Goal: Task Accomplishment & Management: Use online tool/utility

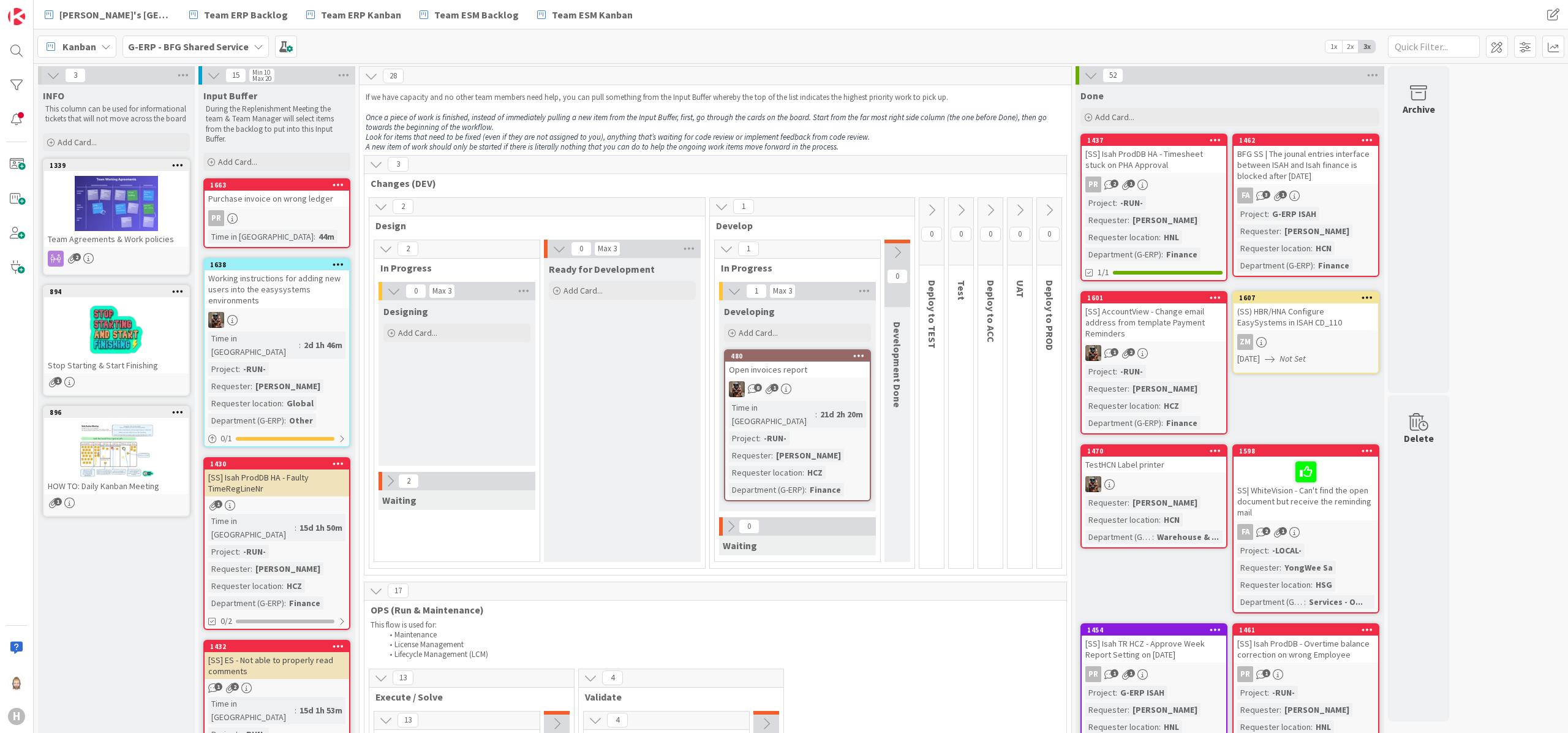
click at [1094, 70] on icon at bounding box center [1091, 75] width 14 height 14
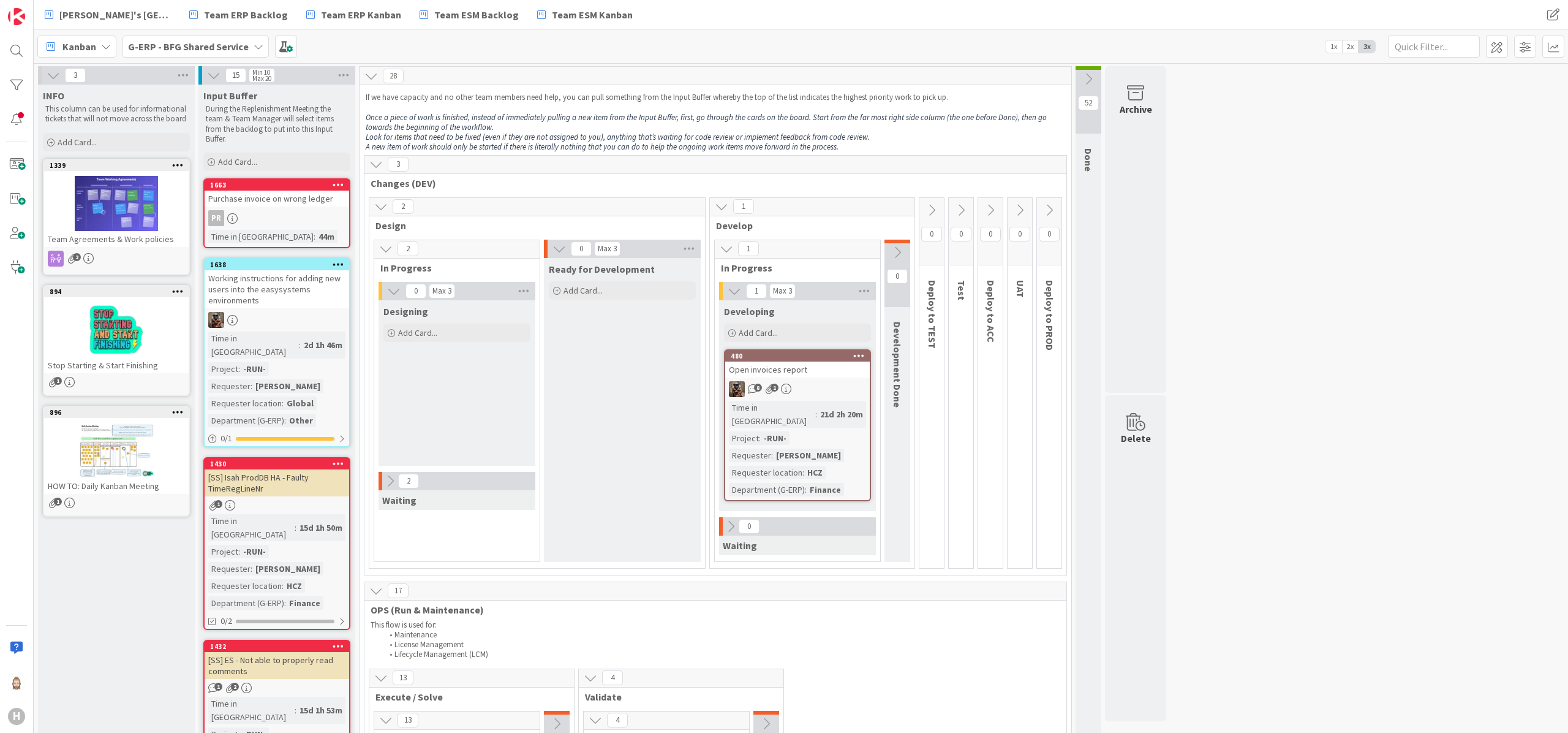
click at [52, 73] on icon at bounding box center [54, 75] width 14 height 14
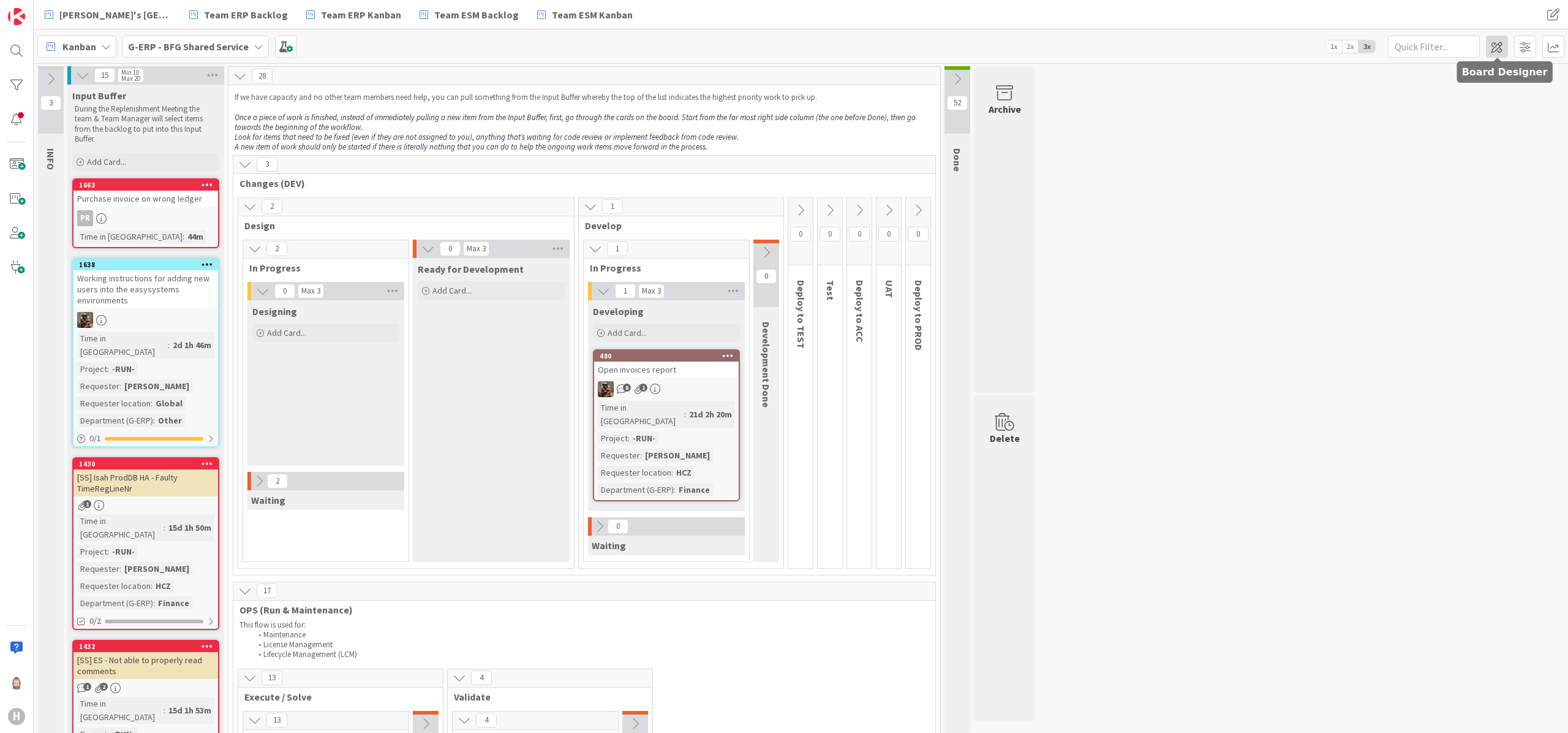
click at [1502, 48] on span at bounding box center [1496, 46] width 22 height 22
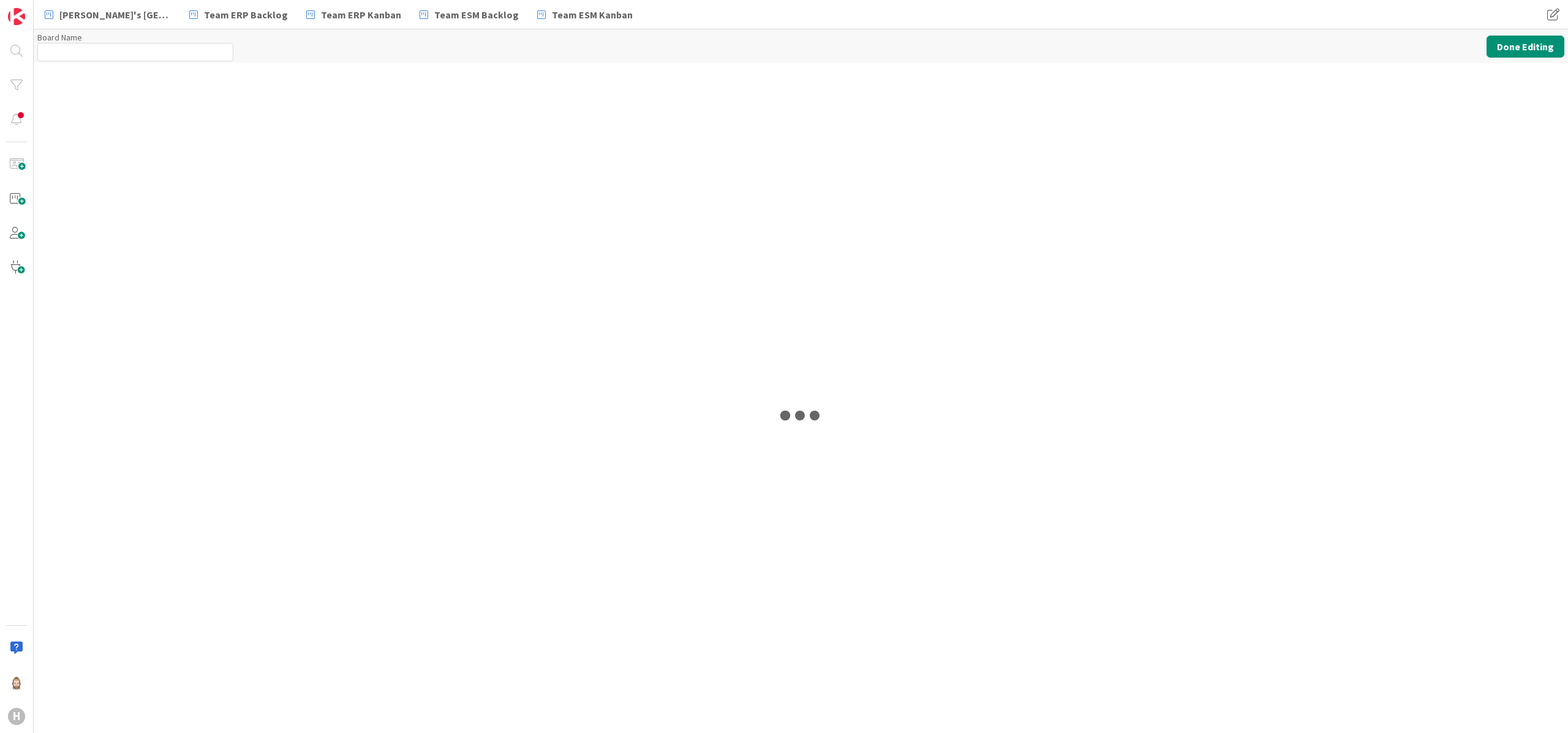
type input "G-ERP - BFG Shared Service"
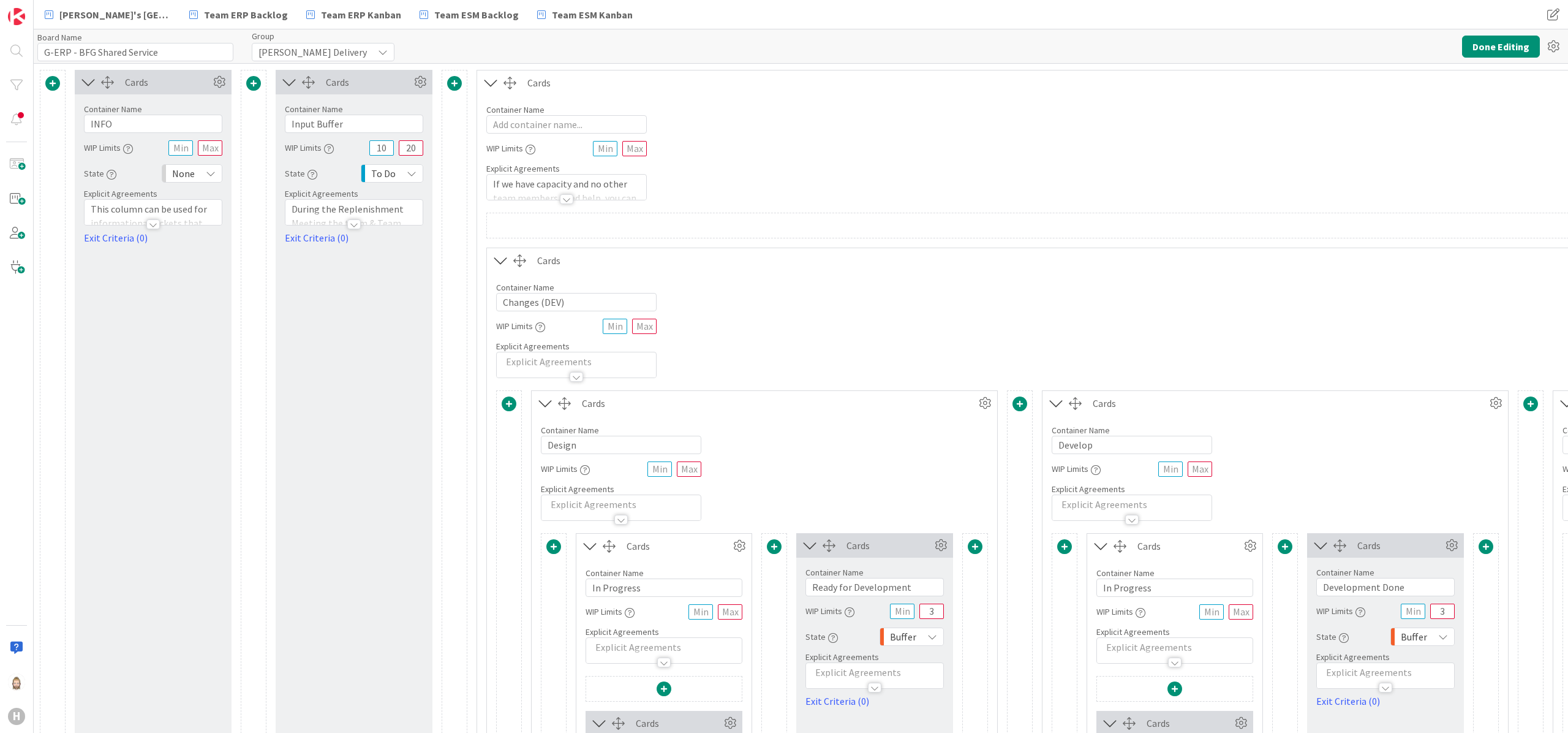
click at [88, 80] on icon at bounding box center [88, 82] width 20 height 16
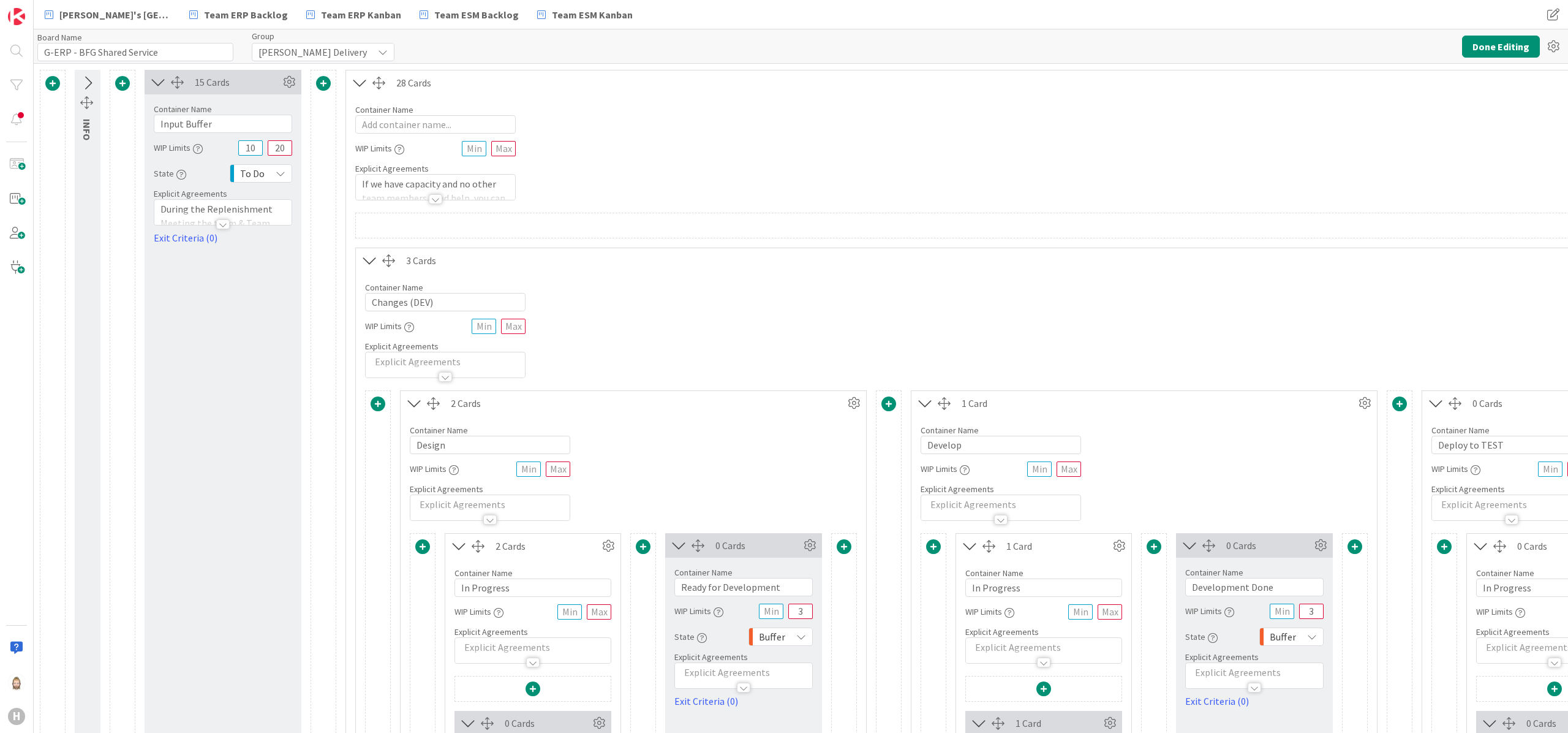
click at [154, 85] on icon at bounding box center [157, 82] width 20 height 16
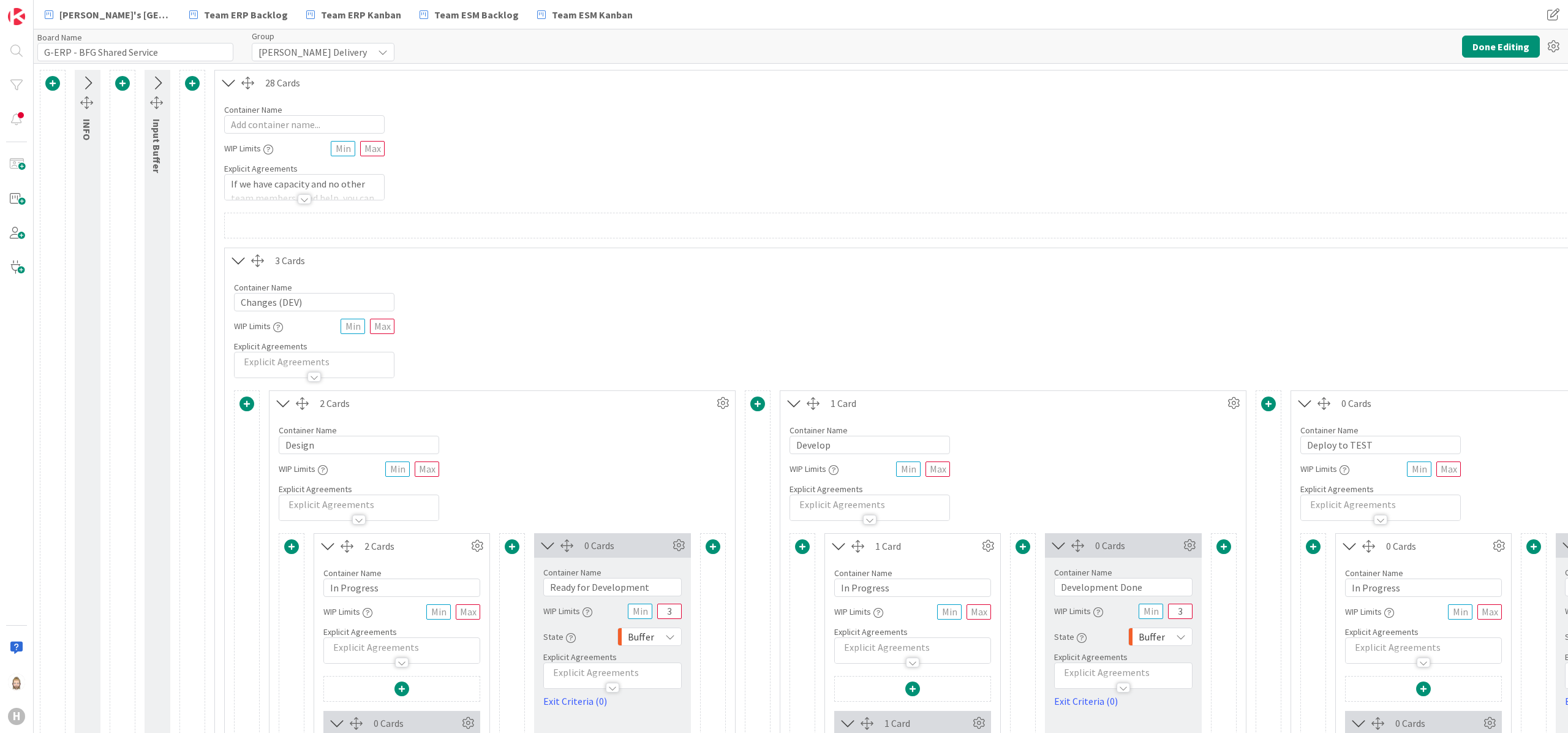
click at [303, 200] on div at bounding box center [305, 198] width 14 height 10
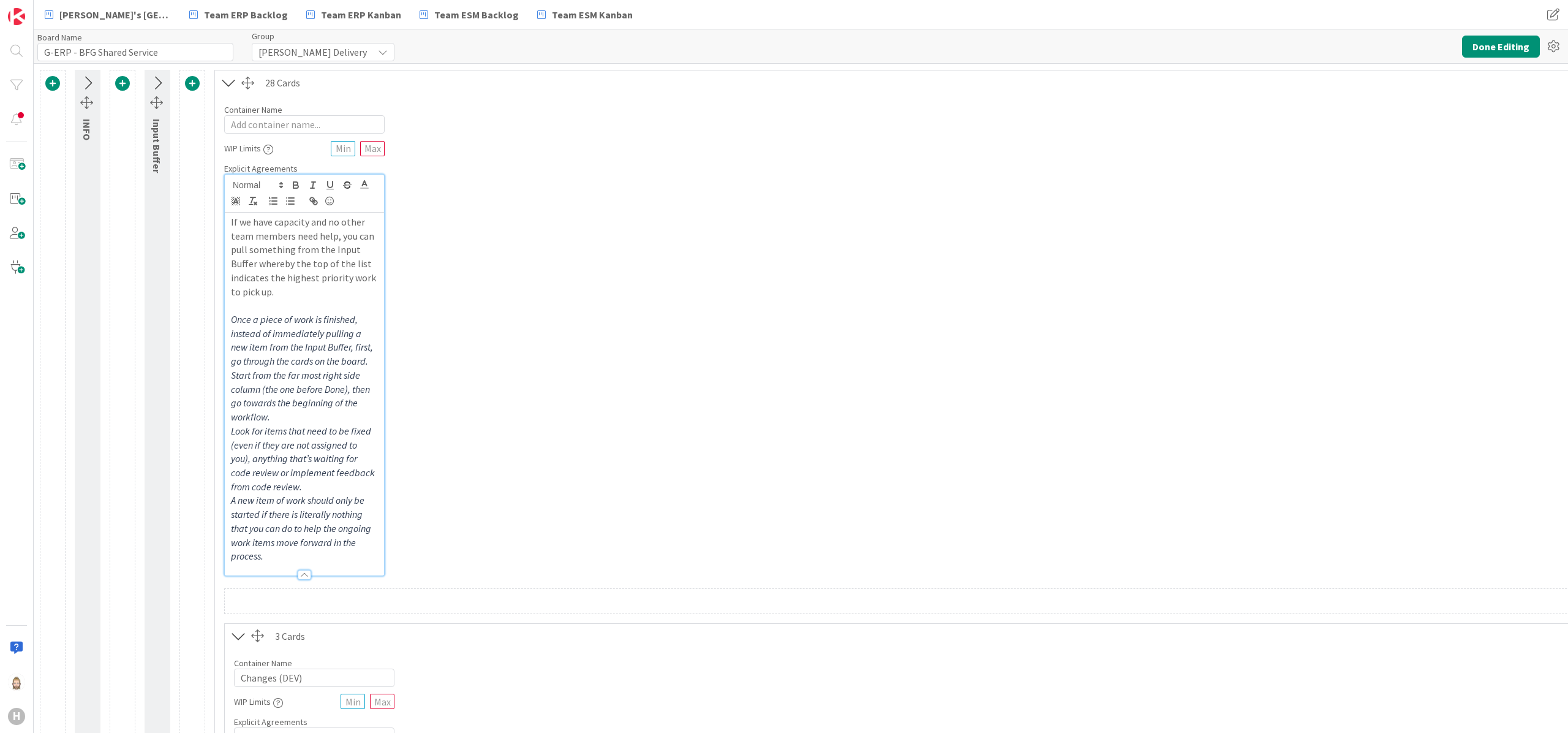
click at [300, 572] on div at bounding box center [305, 574] width 14 height 10
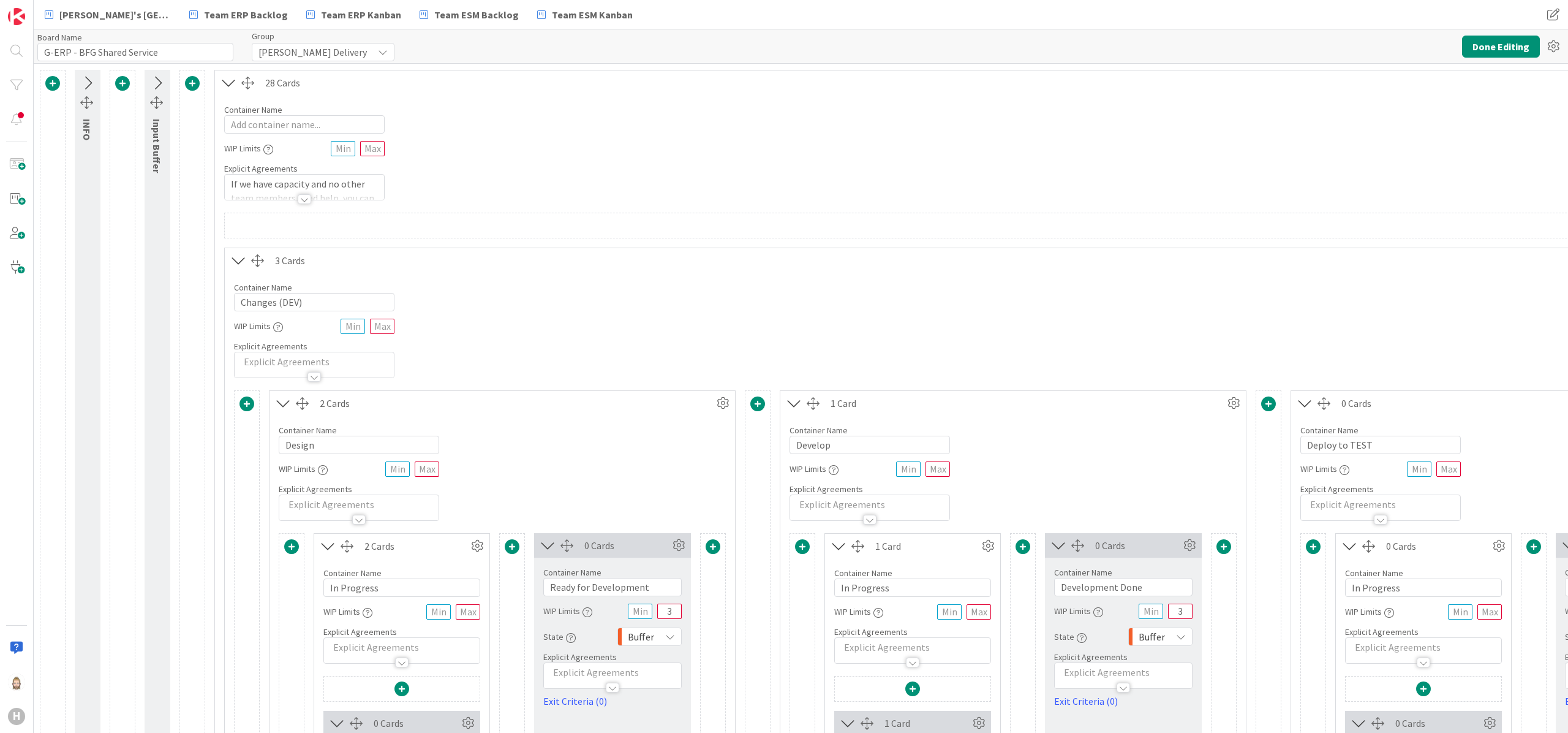
click at [239, 254] on icon at bounding box center [238, 260] width 20 height 16
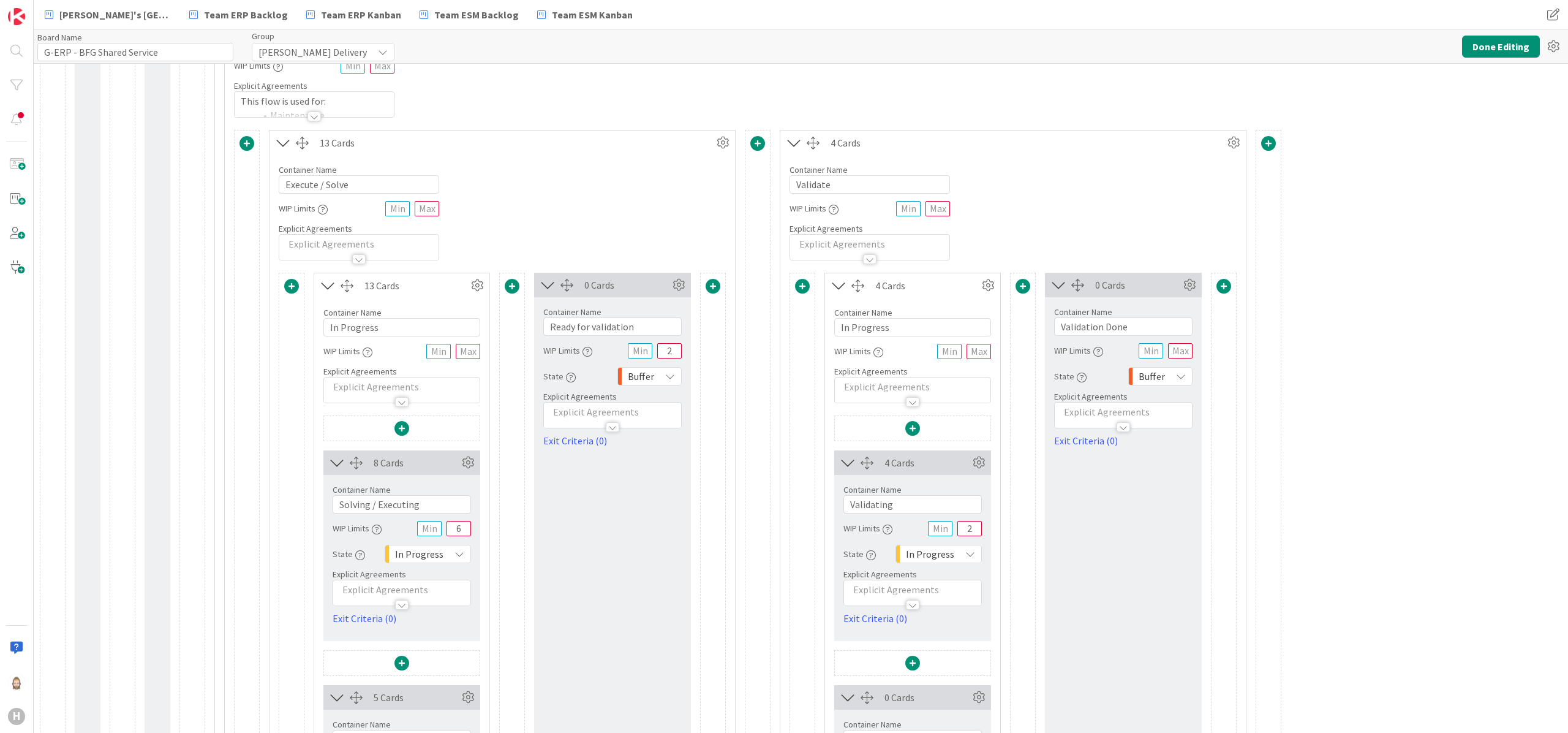
scroll to position [368, 0]
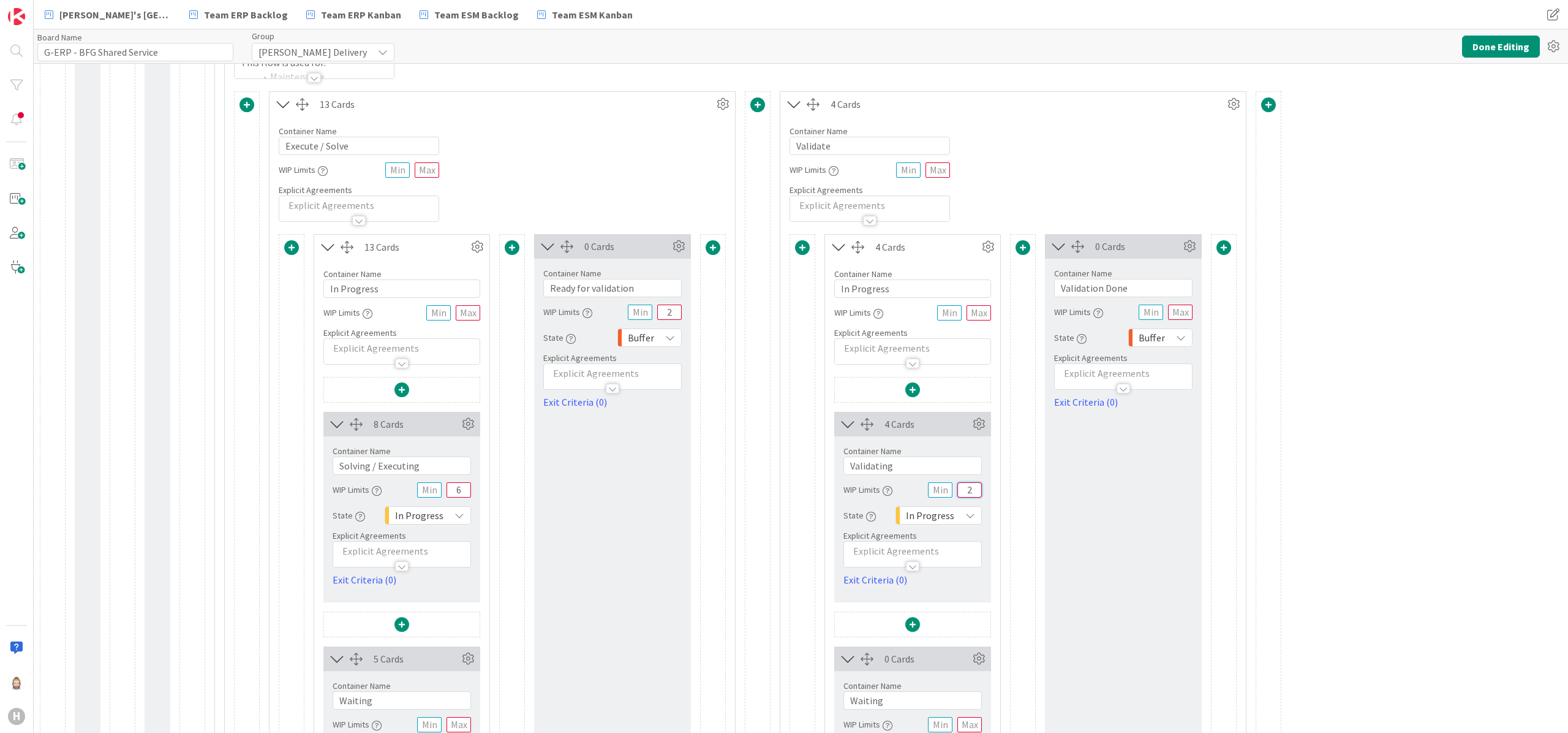
click at [974, 497] on input "2" at bounding box center [969, 490] width 24 height 16
type input "4"
click at [1332, 482] on div "13 Cards Container Name 15 / 64 Execute / Solve WIP Limits Explicit Agreements …" at bounding box center [1524, 487] width 2580 height 793
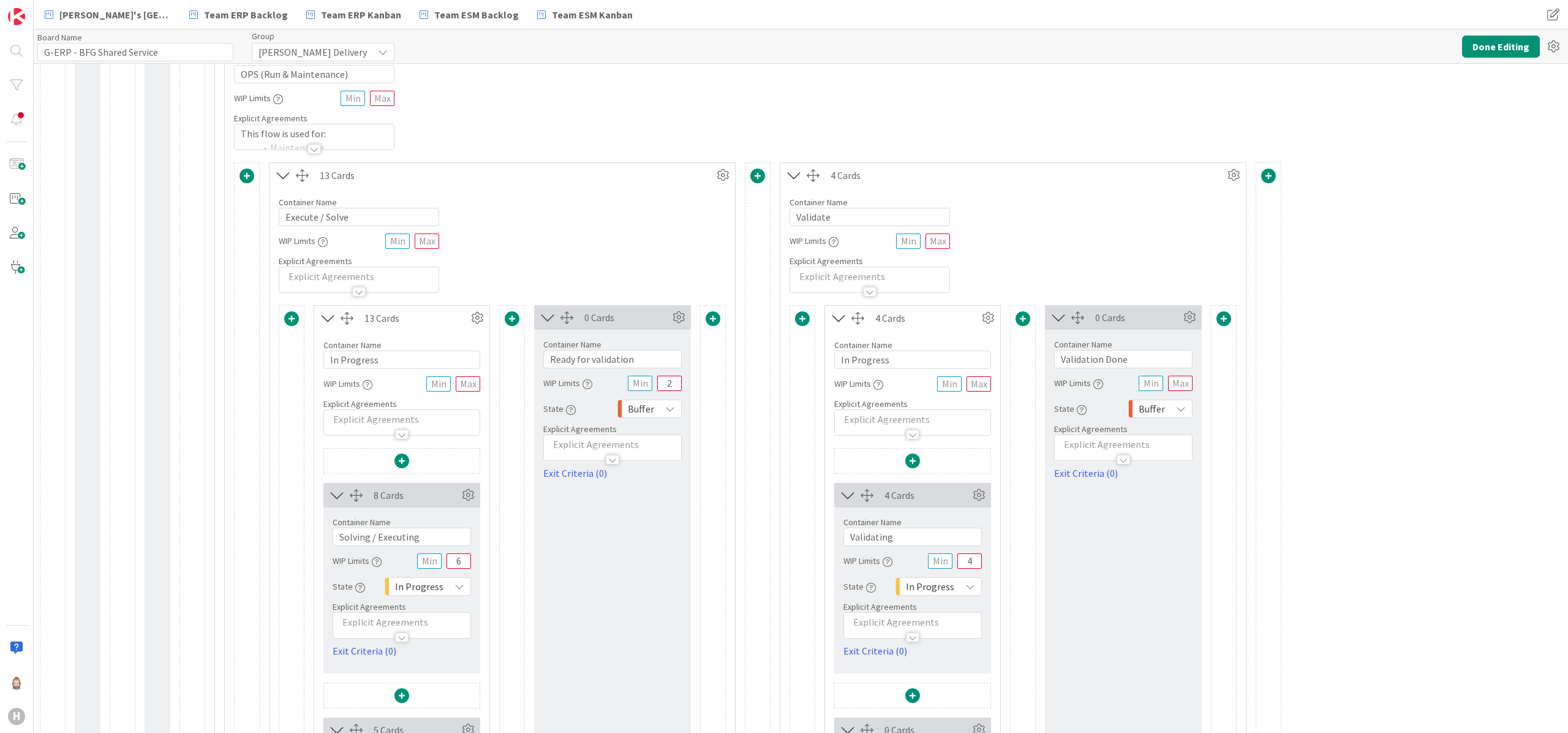
scroll to position [245, 0]
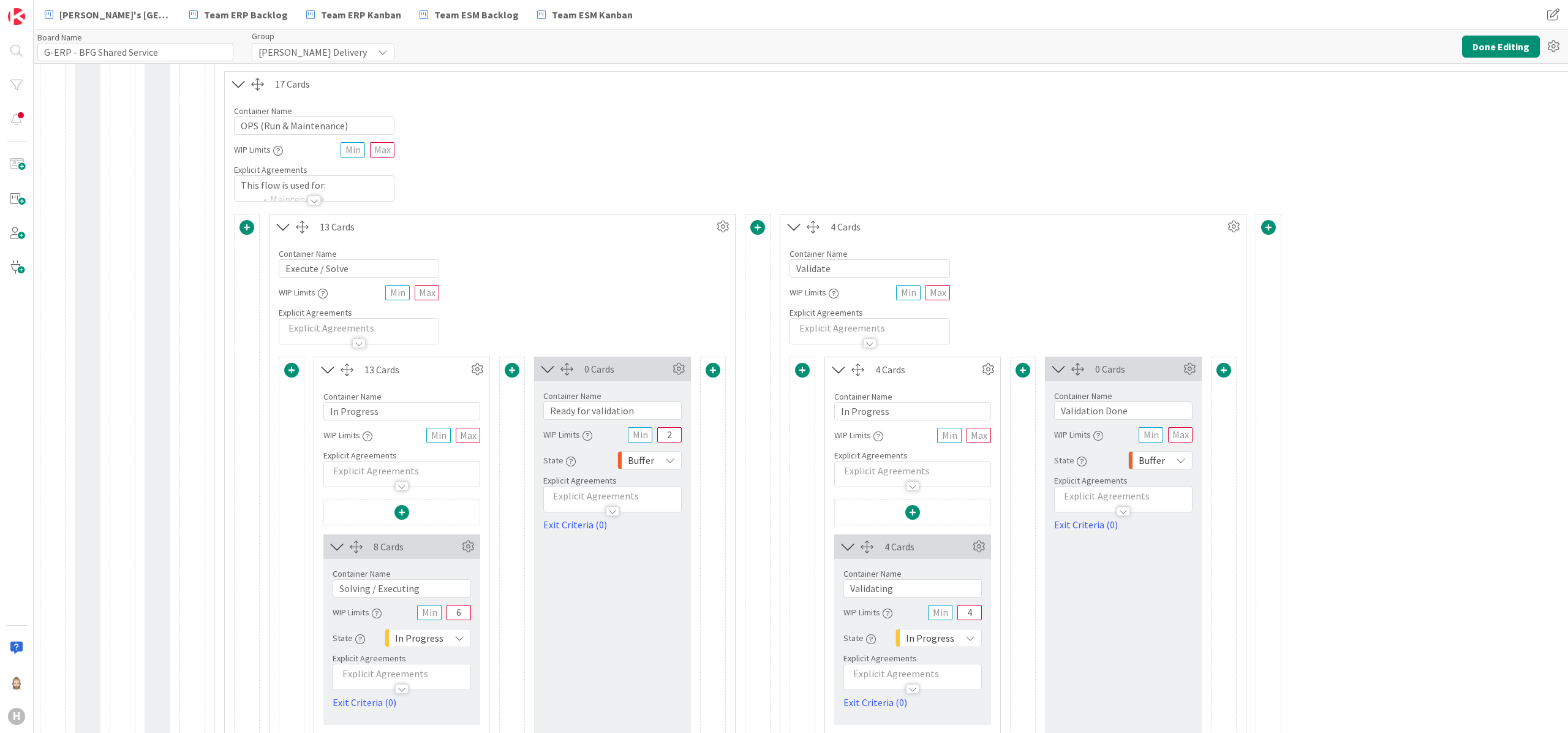
click at [239, 83] on icon at bounding box center [238, 84] width 20 height 16
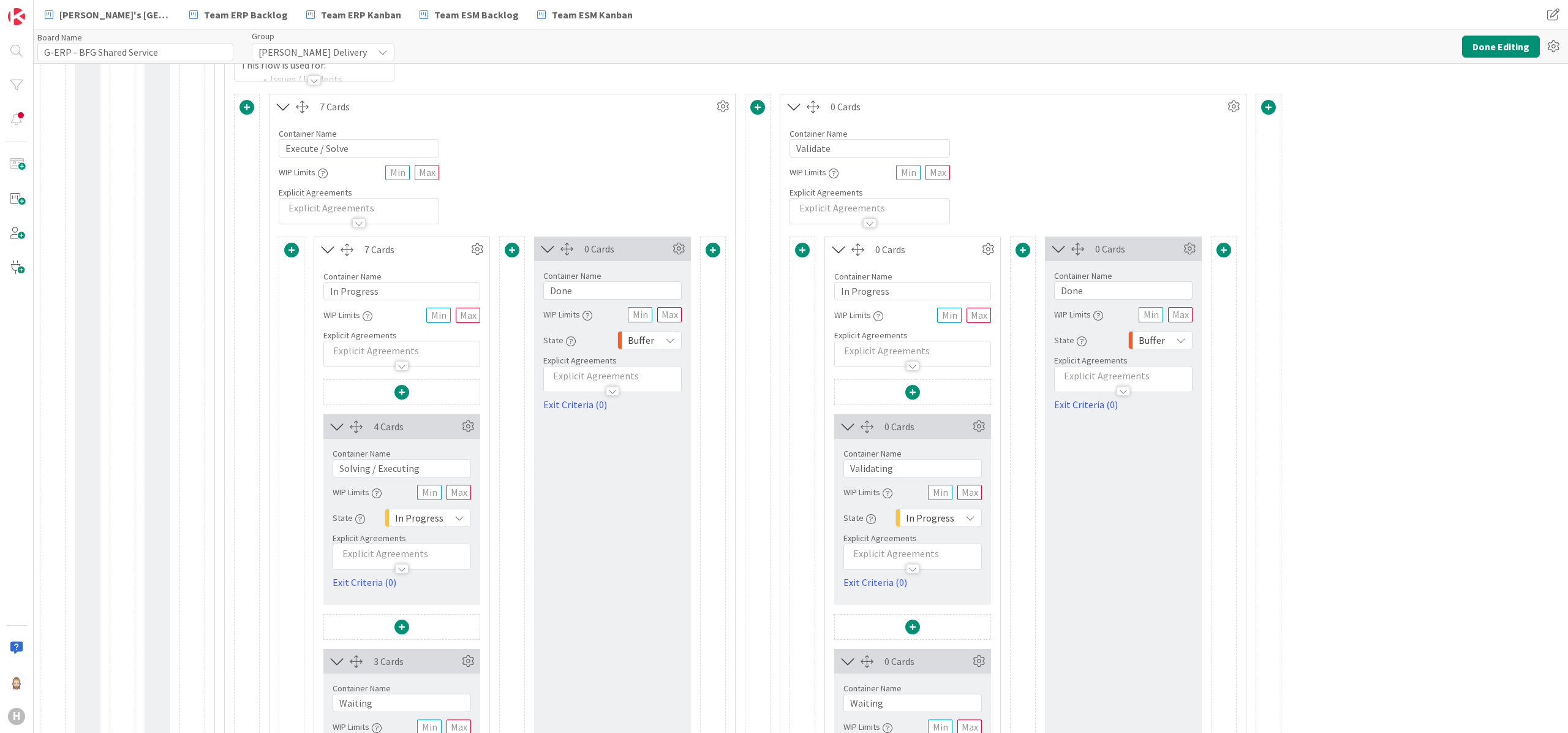
scroll to position [490, 0]
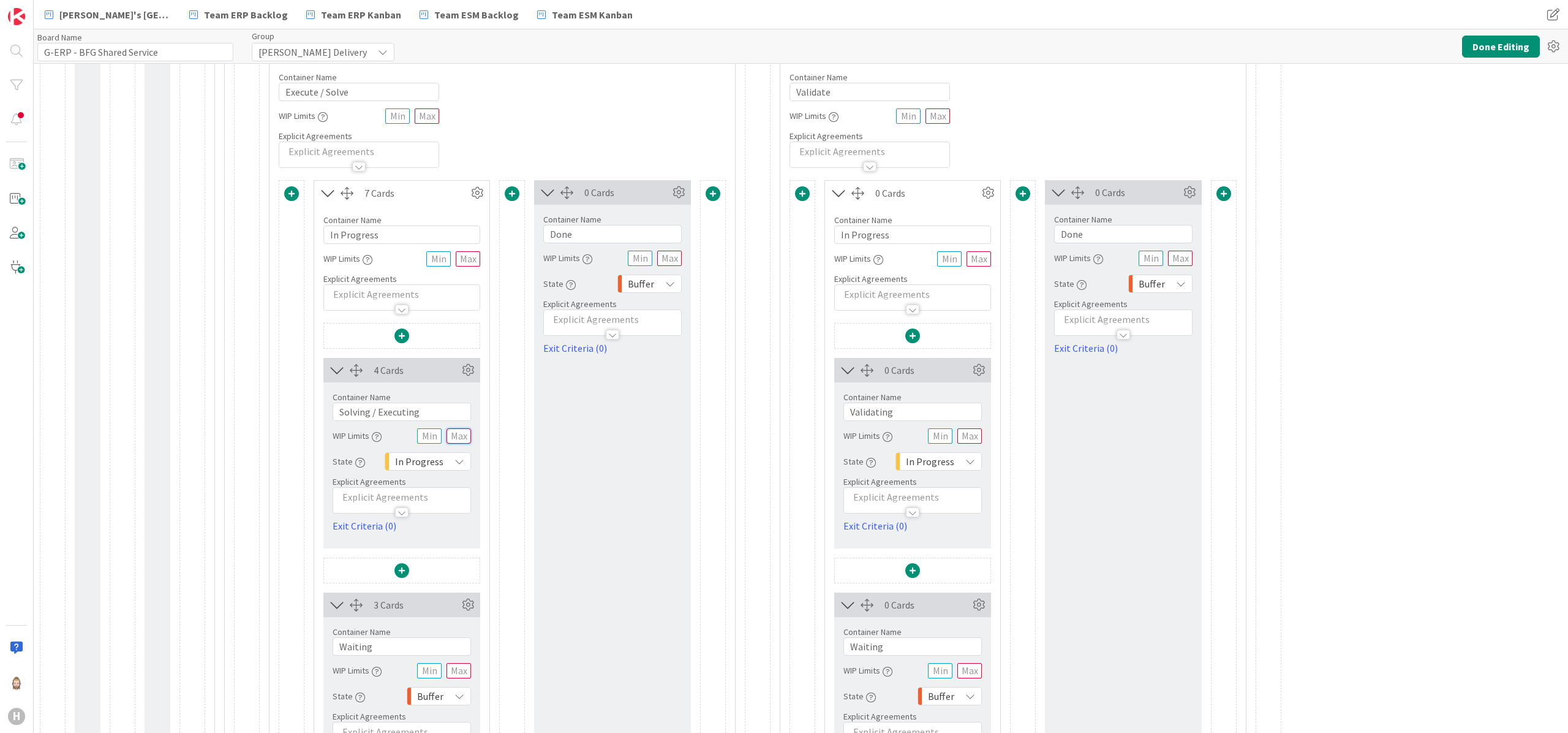
click at [456, 441] on input "text" at bounding box center [459, 436] width 24 height 16
type input "4"
click at [624, 237] on input "Done" at bounding box center [613, 234] width 138 height 18
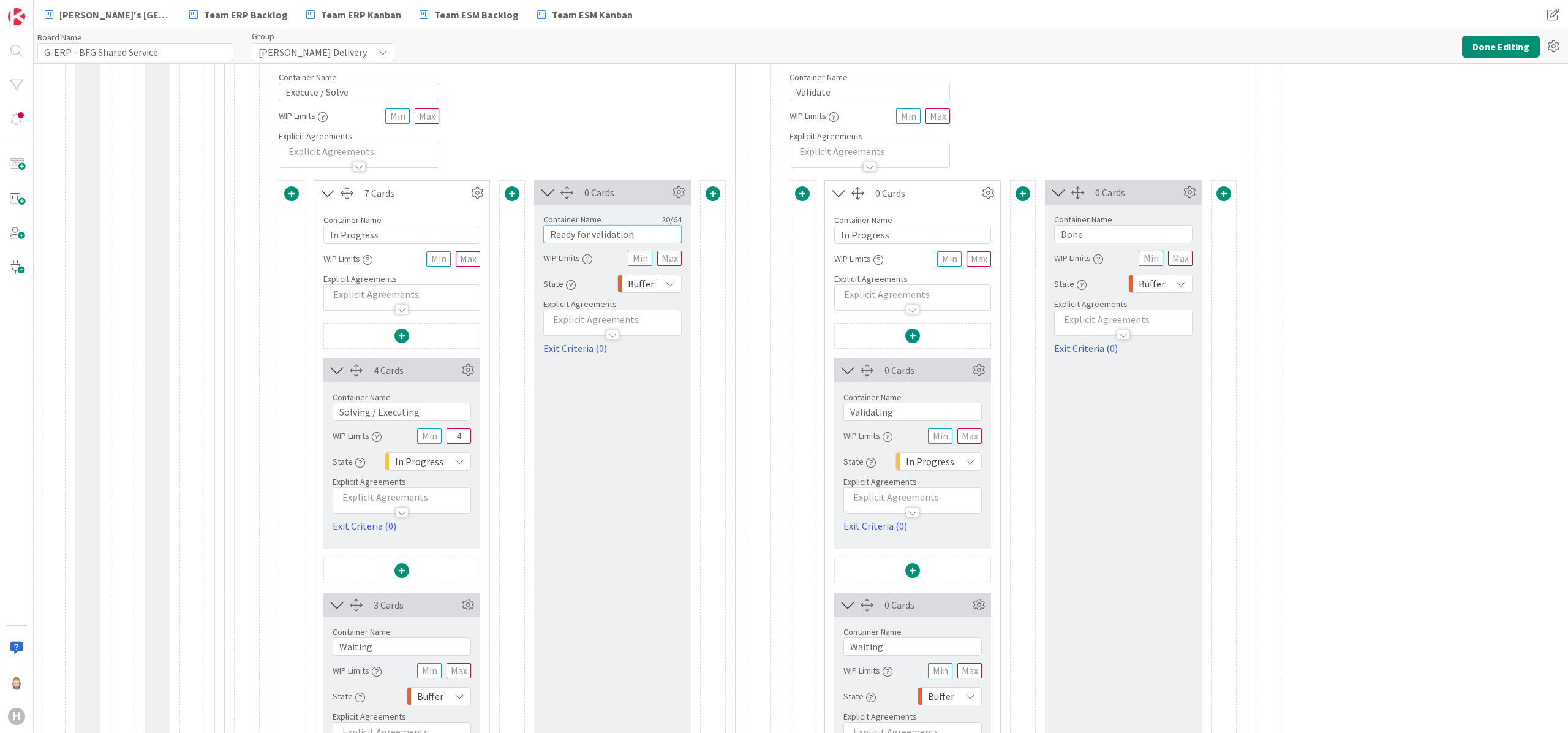
type input "Ready for validation"
click at [975, 438] on input "text" at bounding box center [969, 436] width 24 height 16
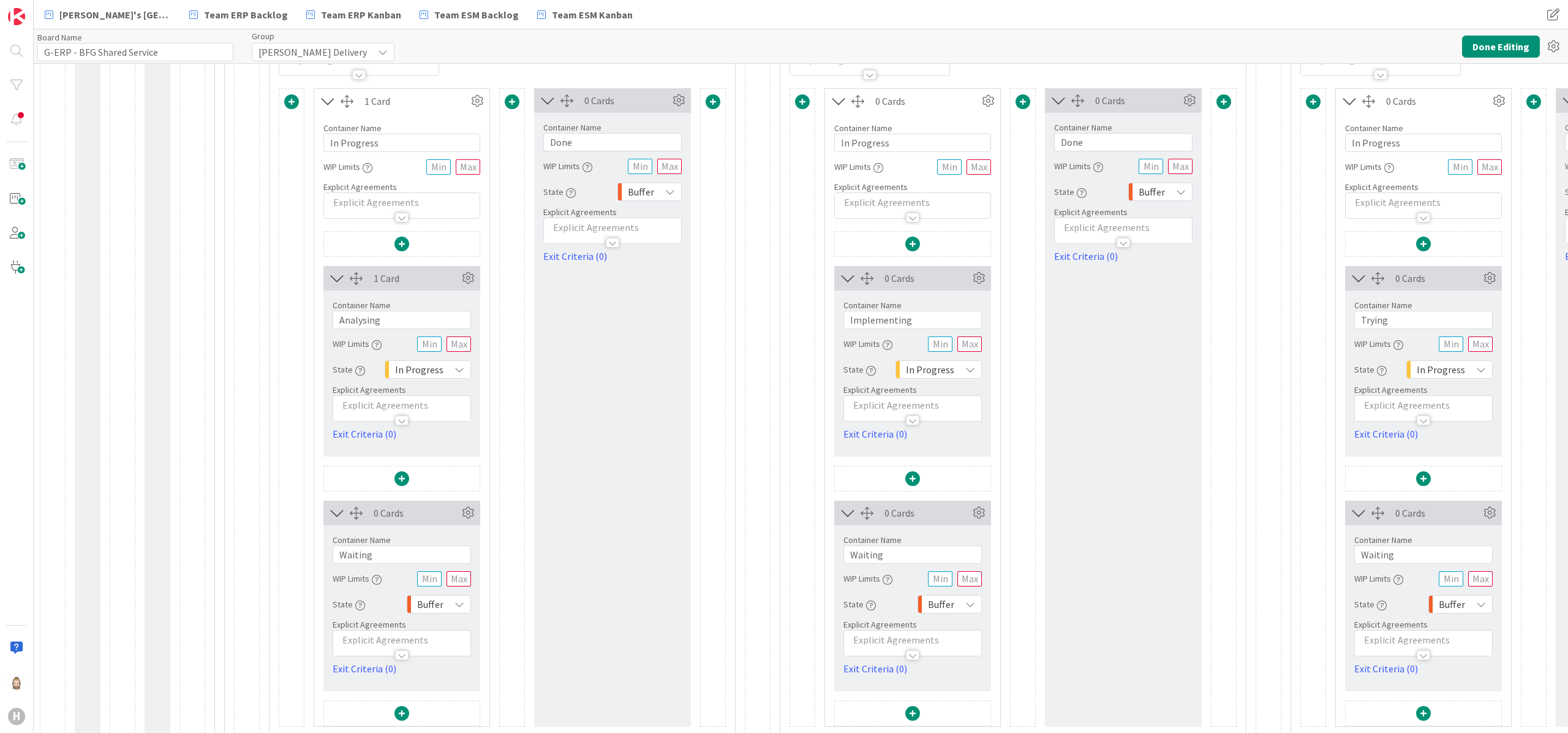
scroll to position [1593, 0]
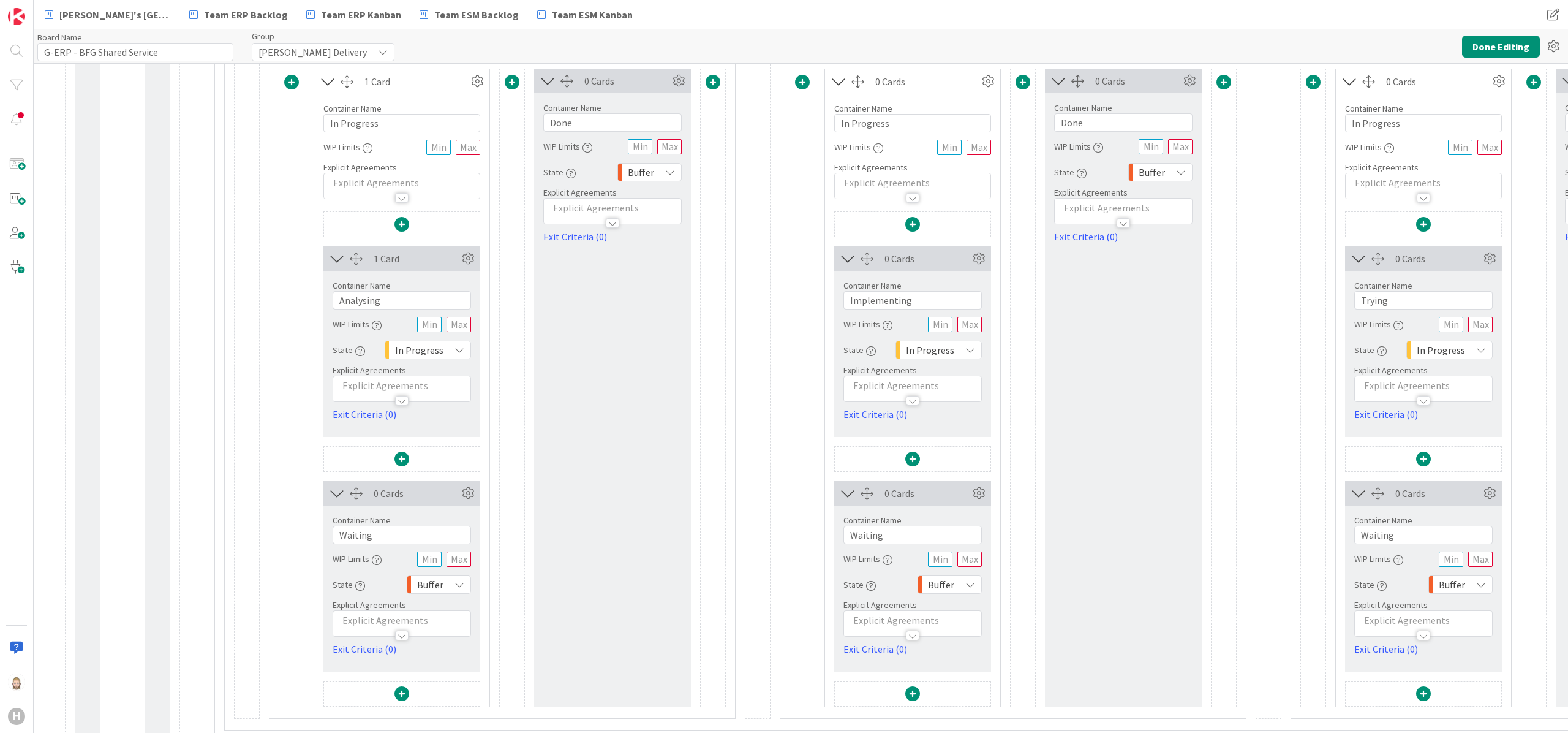
type input "4"
click at [463, 332] on input "text" at bounding box center [459, 325] width 24 height 16
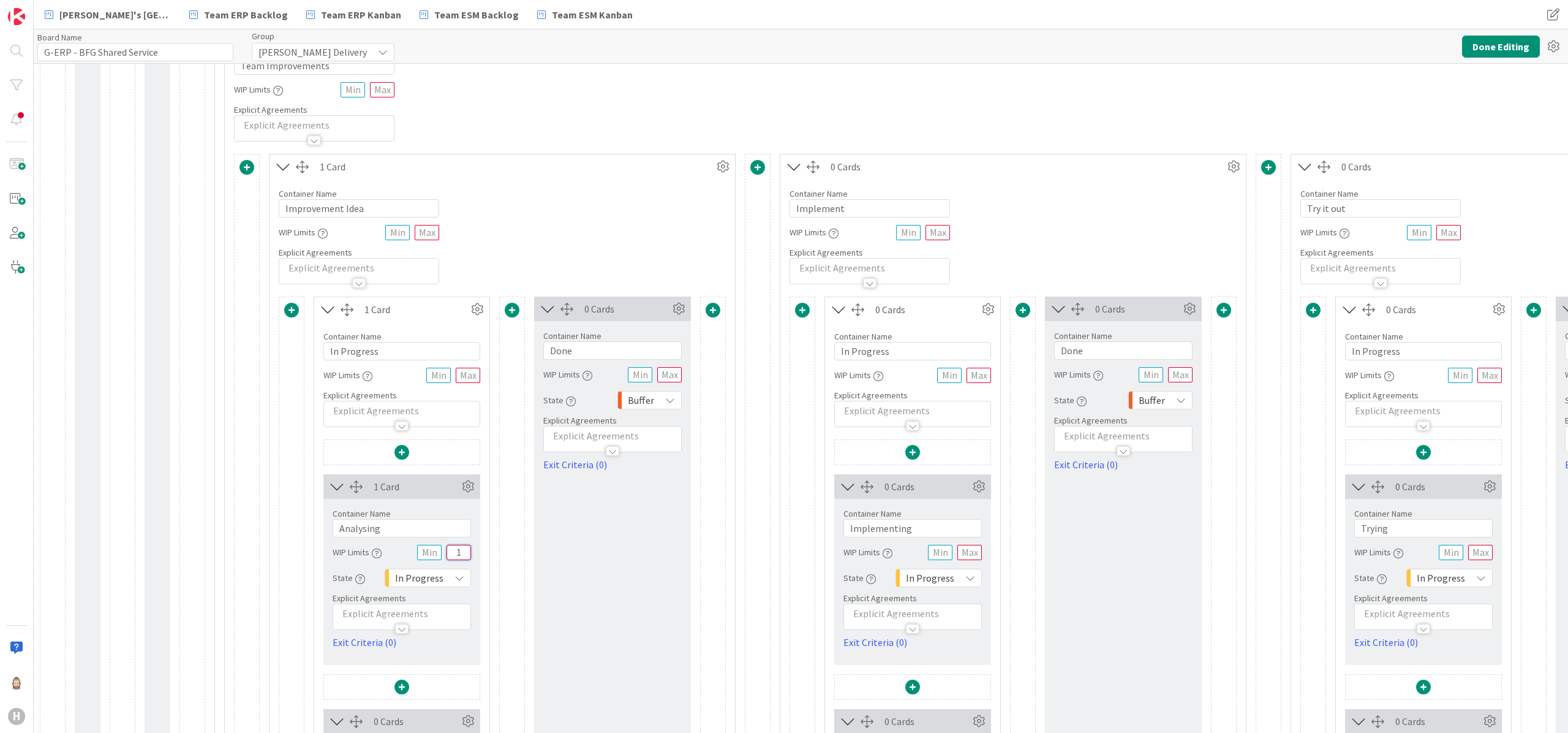
scroll to position [1347, 0]
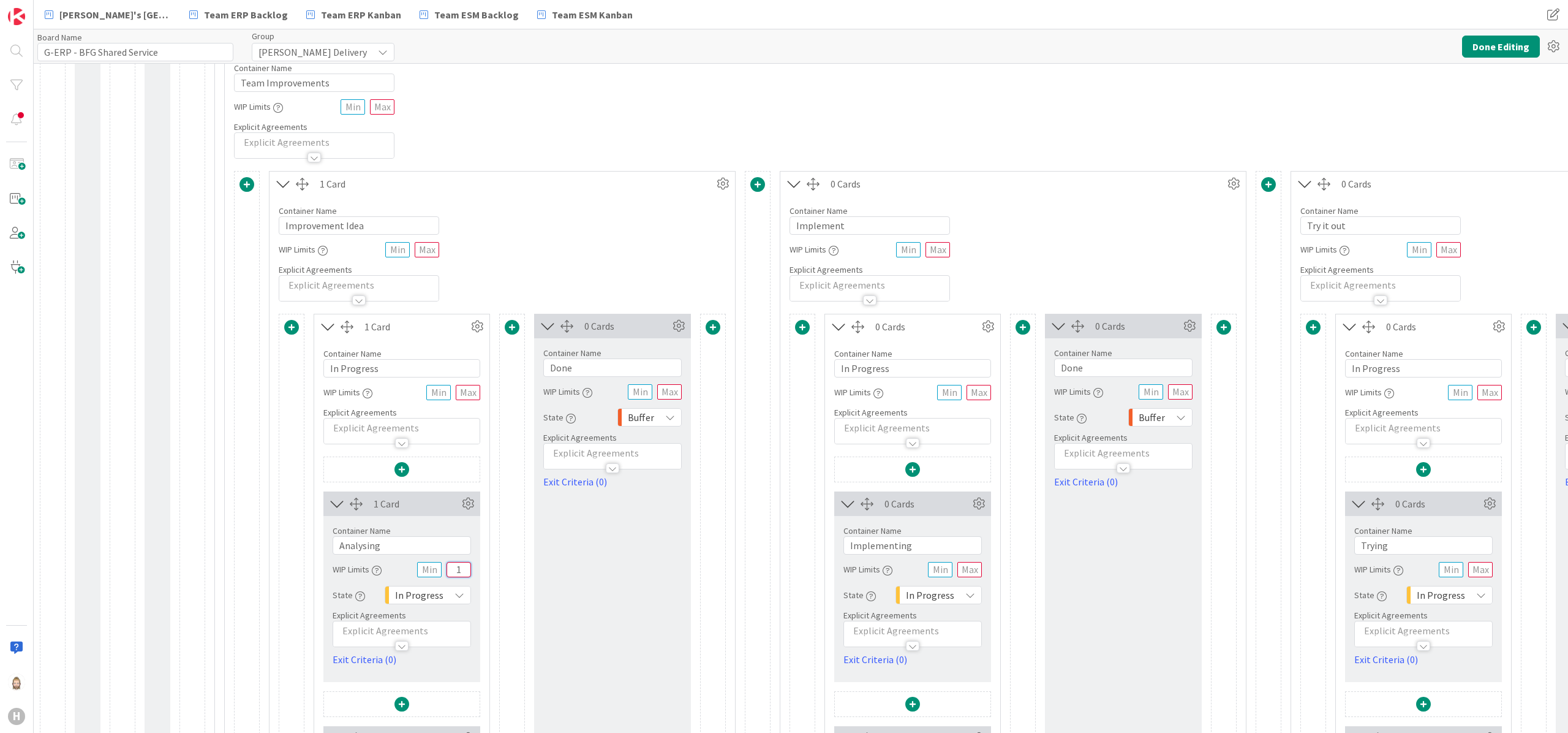
type input "1"
click at [675, 400] on input "text" at bounding box center [670, 392] width 24 height 16
type input "1"
click at [607, 368] on input "Done" at bounding box center [613, 367] width 138 height 18
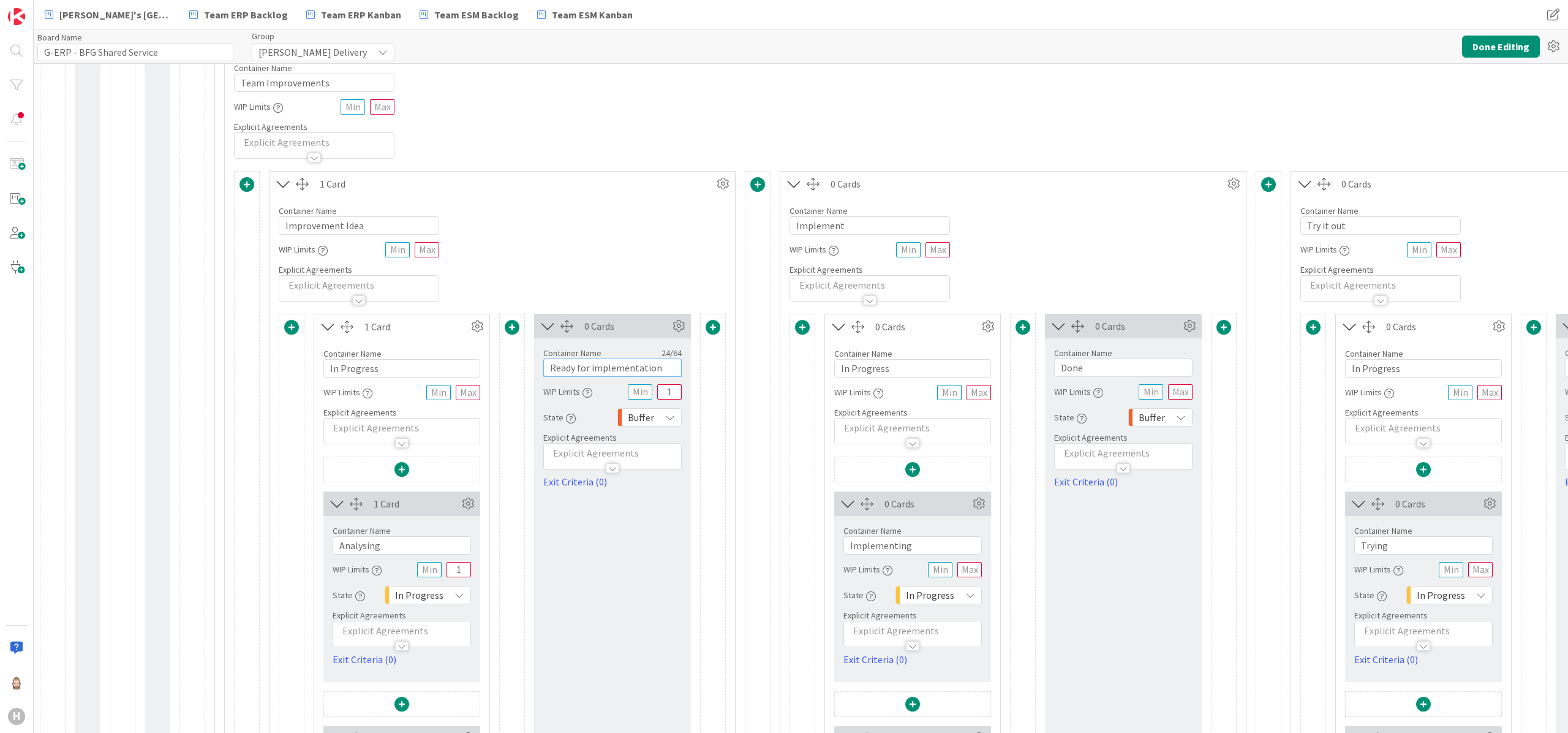
type input "Ready for implementation"
click at [966, 575] on input "text" at bounding box center [969, 569] width 24 height 16
type input "1"
click at [1184, 396] on input "text" at bounding box center [1180, 392] width 24 height 16
type input "1"
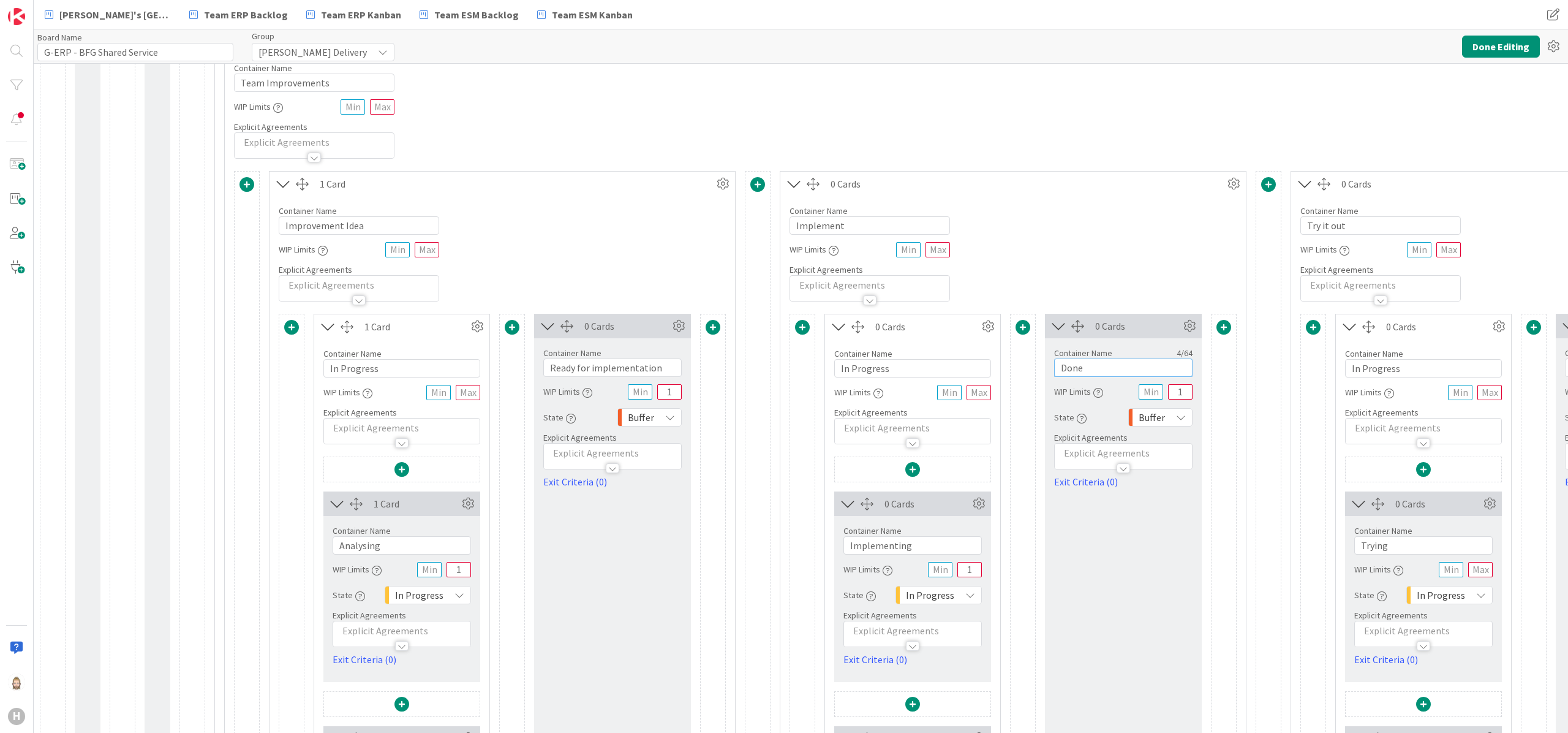
click at [1134, 376] on input "Done" at bounding box center [1123, 367] width 138 height 18
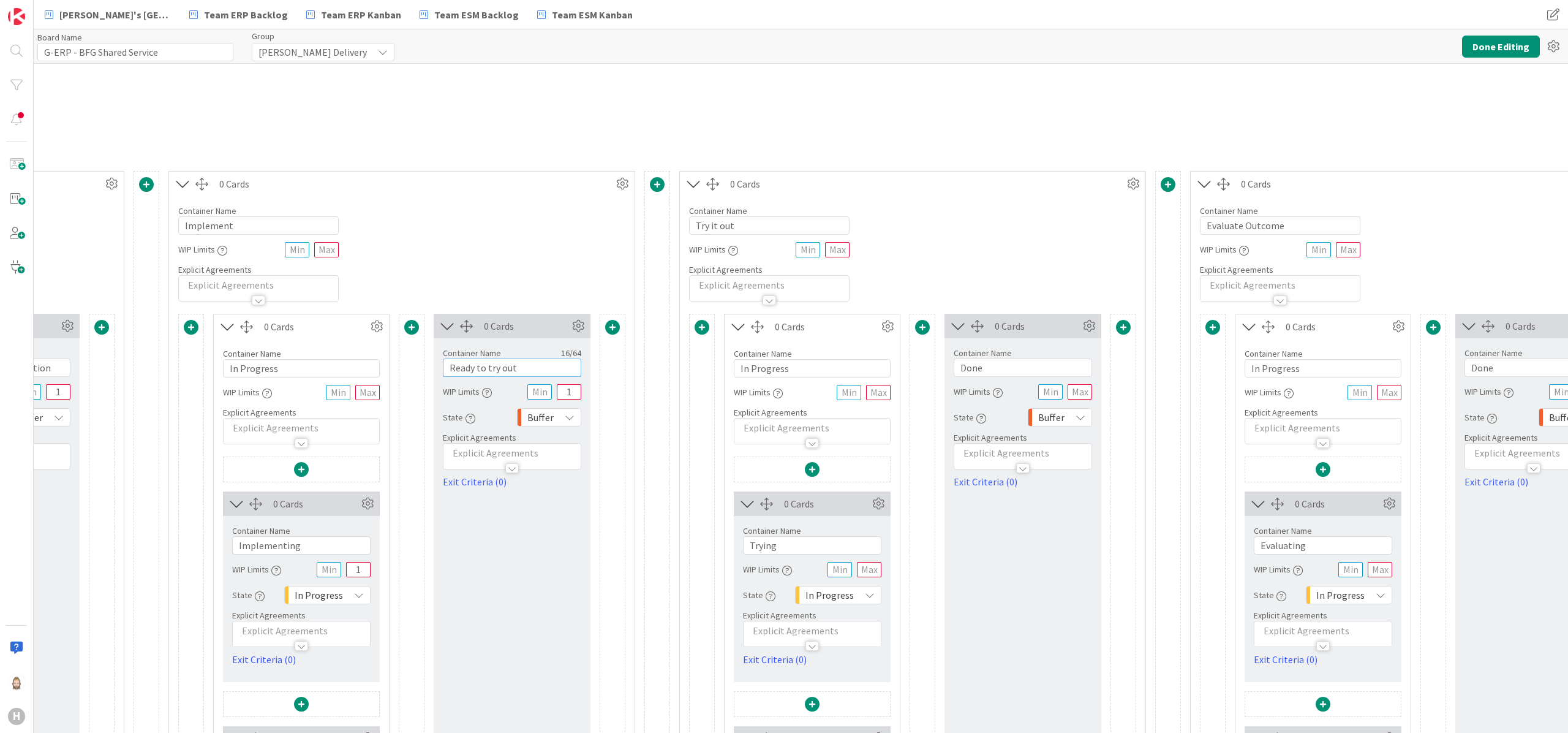
scroll to position [1347, 658]
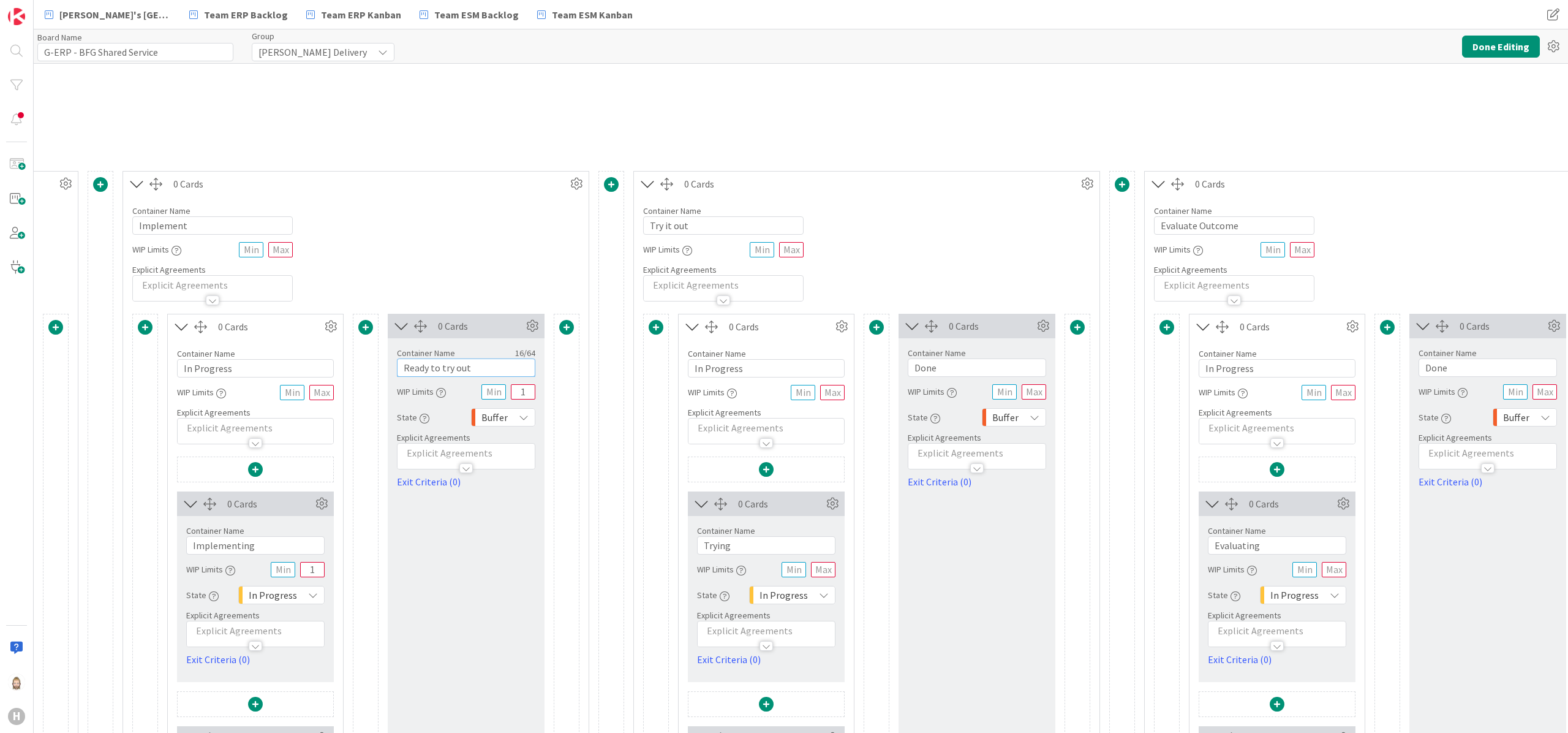
type input "Ready to try out"
click at [828, 577] on input "text" at bounding box center [823, 569] width 24 height 16
type input "1"
click at [993, 372] on input "Done" at bounding box center [977, 367] width 138 height 18
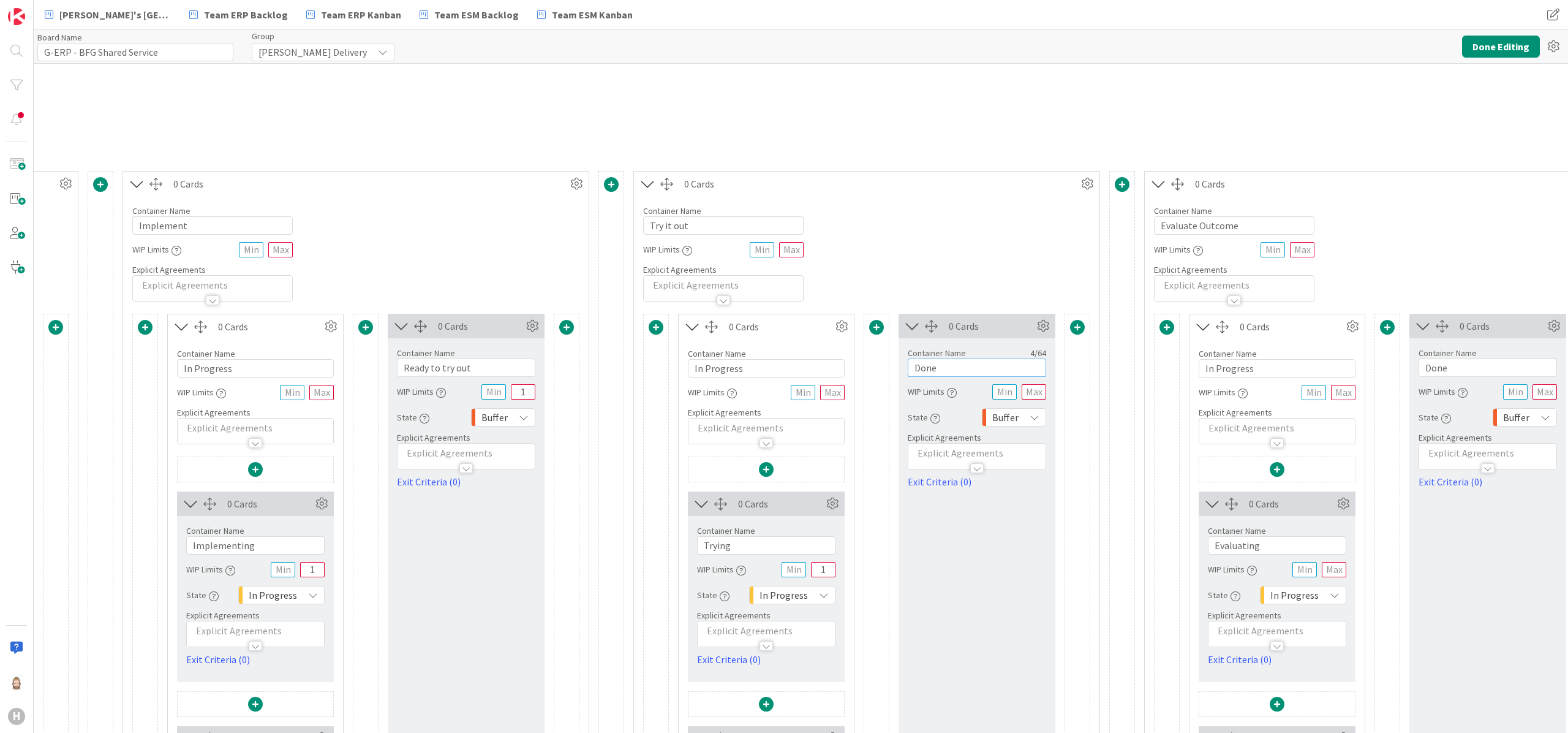
click at [993, 372] on input "Done" at bounding box center [977, 367] width 138 height 18
type input "Ready for evaluation"
click at [1044, 400] on input "text" at bounding box center [1034, 392] width 24 height 16
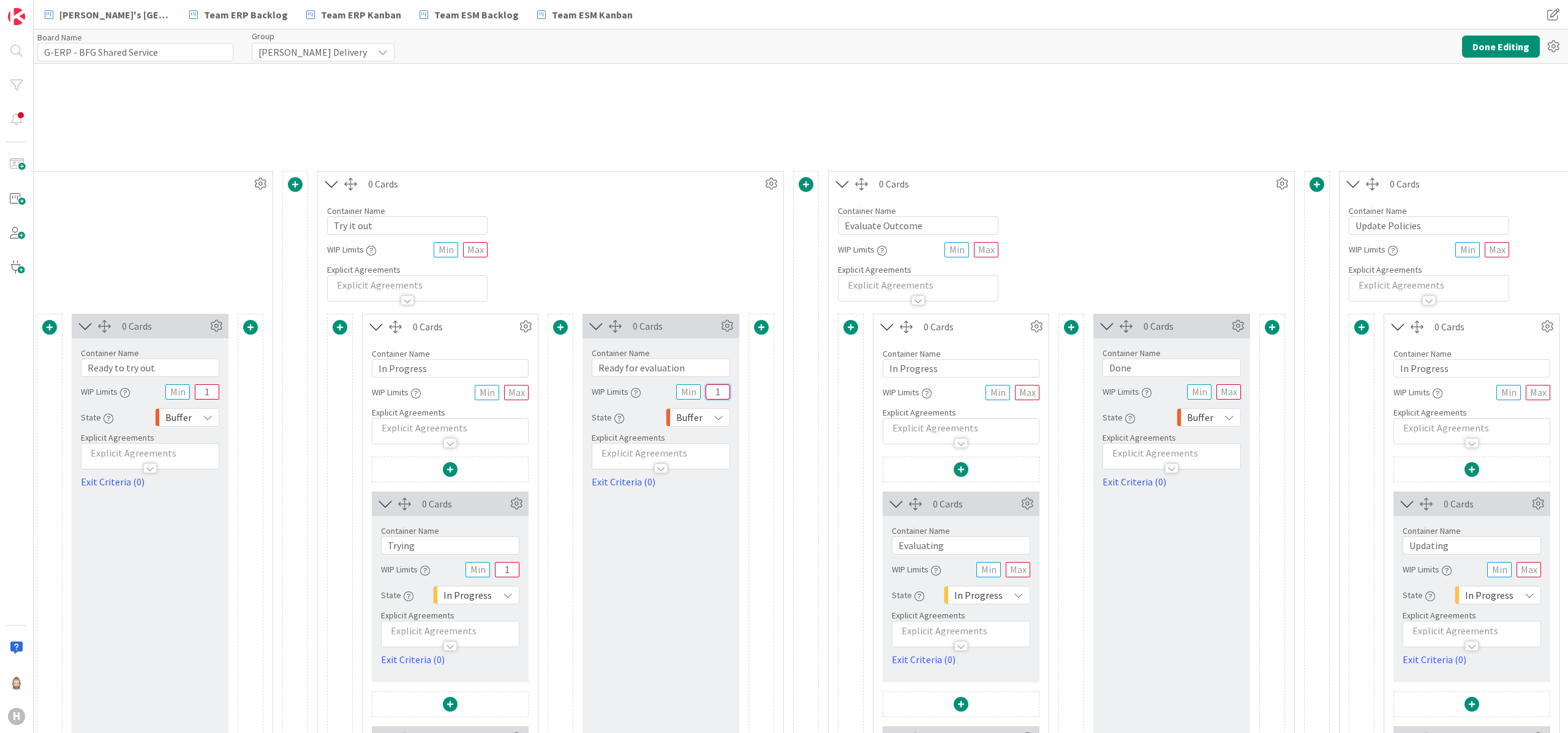
scroll to position [1347, 1091]
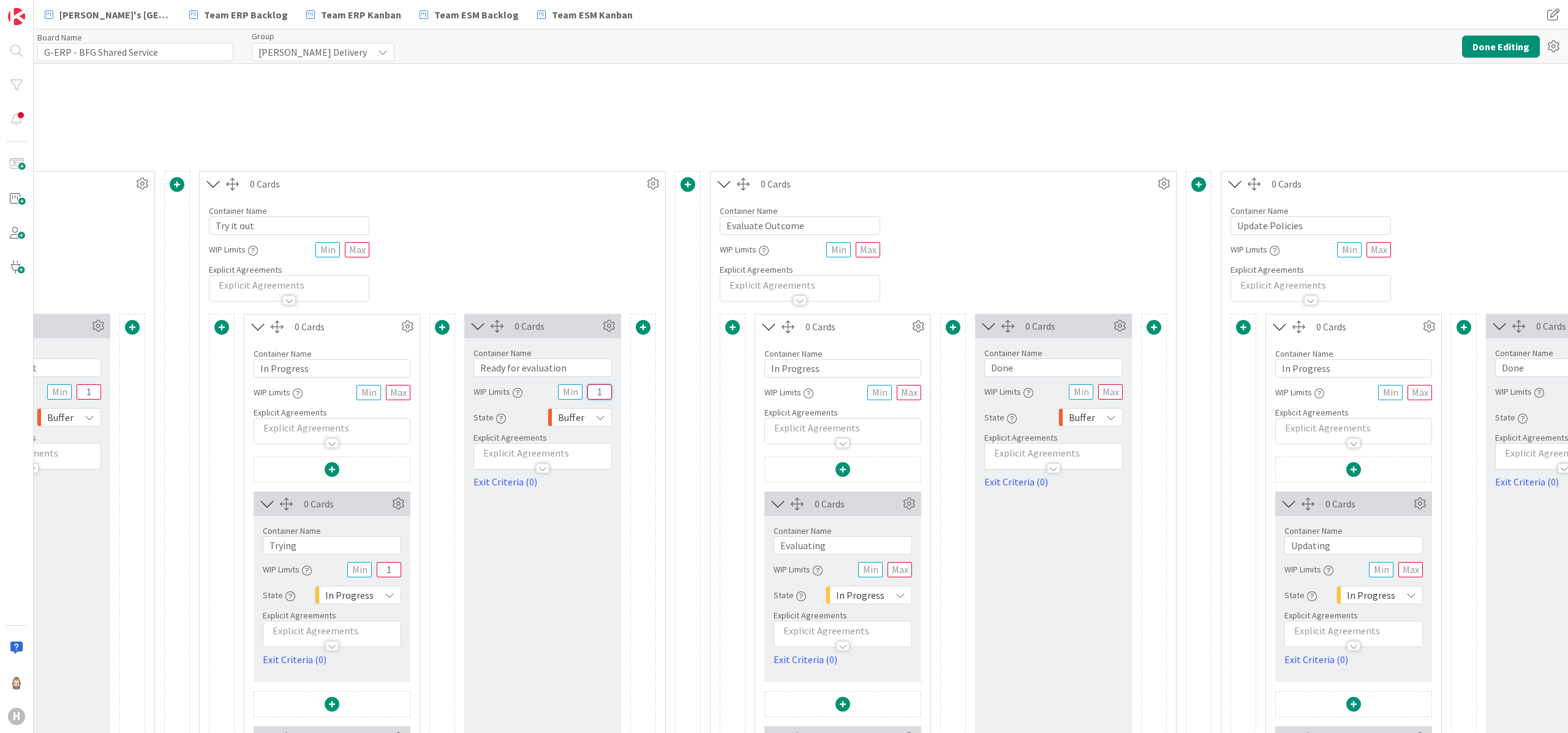
type input "1"
click at [908, 575] on input "text" at bounding box center [900, 569] width 24 height 16
type input "1"
click at [1116, 400] on input "text" at bounding box center [1110, 392] width 24 height 16
type input "1"
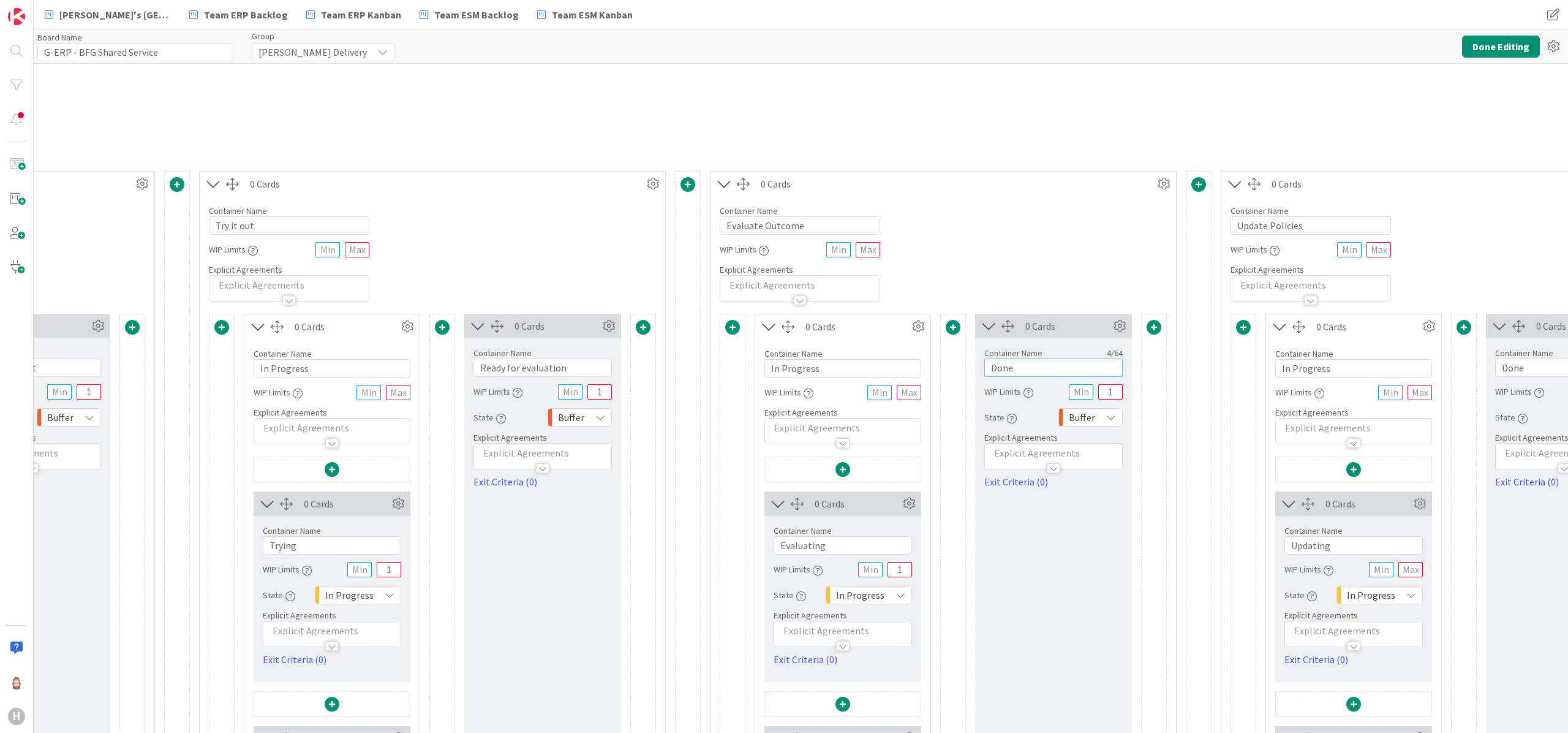
click at [1055, 364] on input "Done" at bounding box center [1054, 367] width 138 height 18
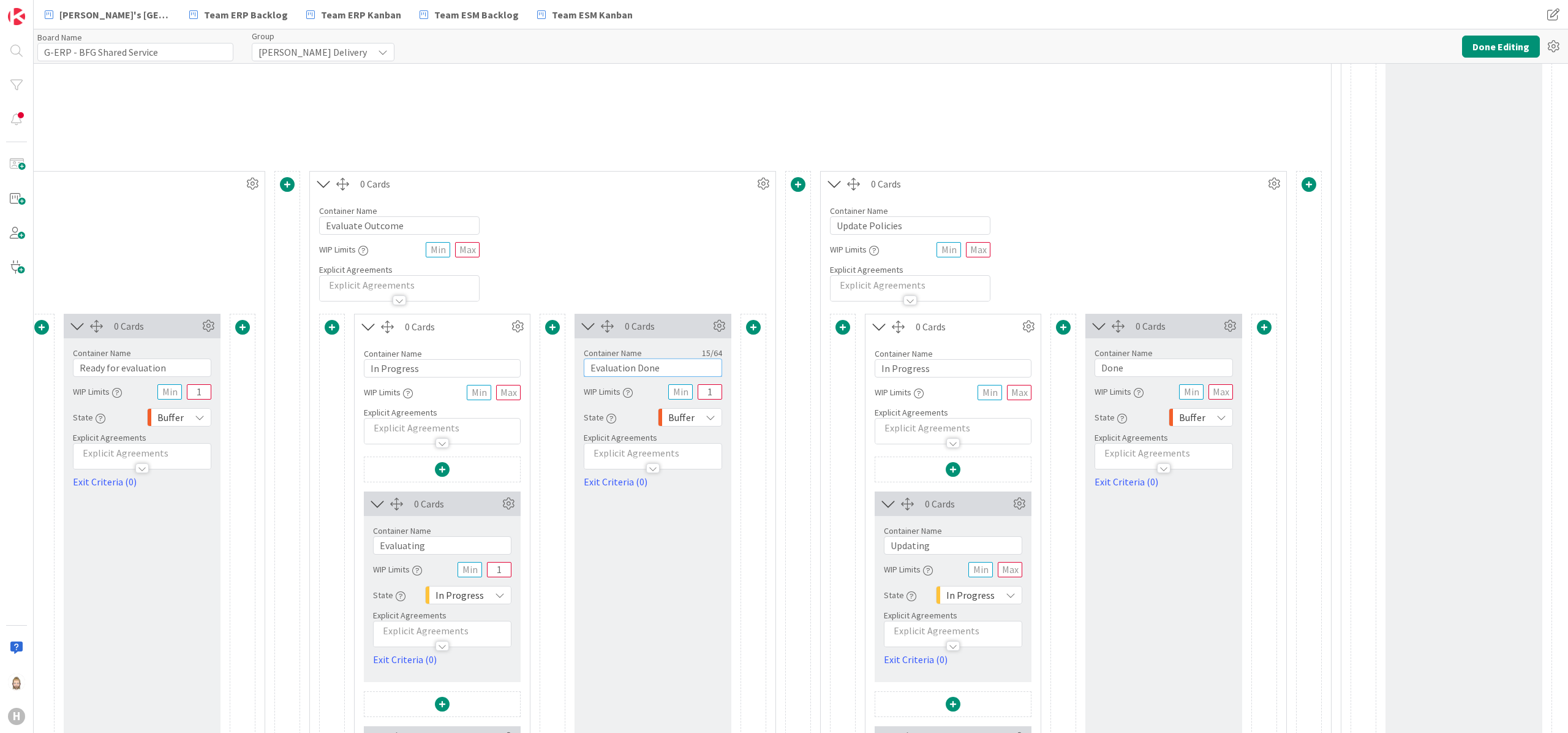
scroll to position [1347, 1498]
type input "Evaluation Done"
click at [1013, 577] on input "text" at bounding box center [1005, 569] width 24 height 16
type input "1"
click at [1221, 399] on input "text" at bounding box center [1215, 392] width 24 height 16
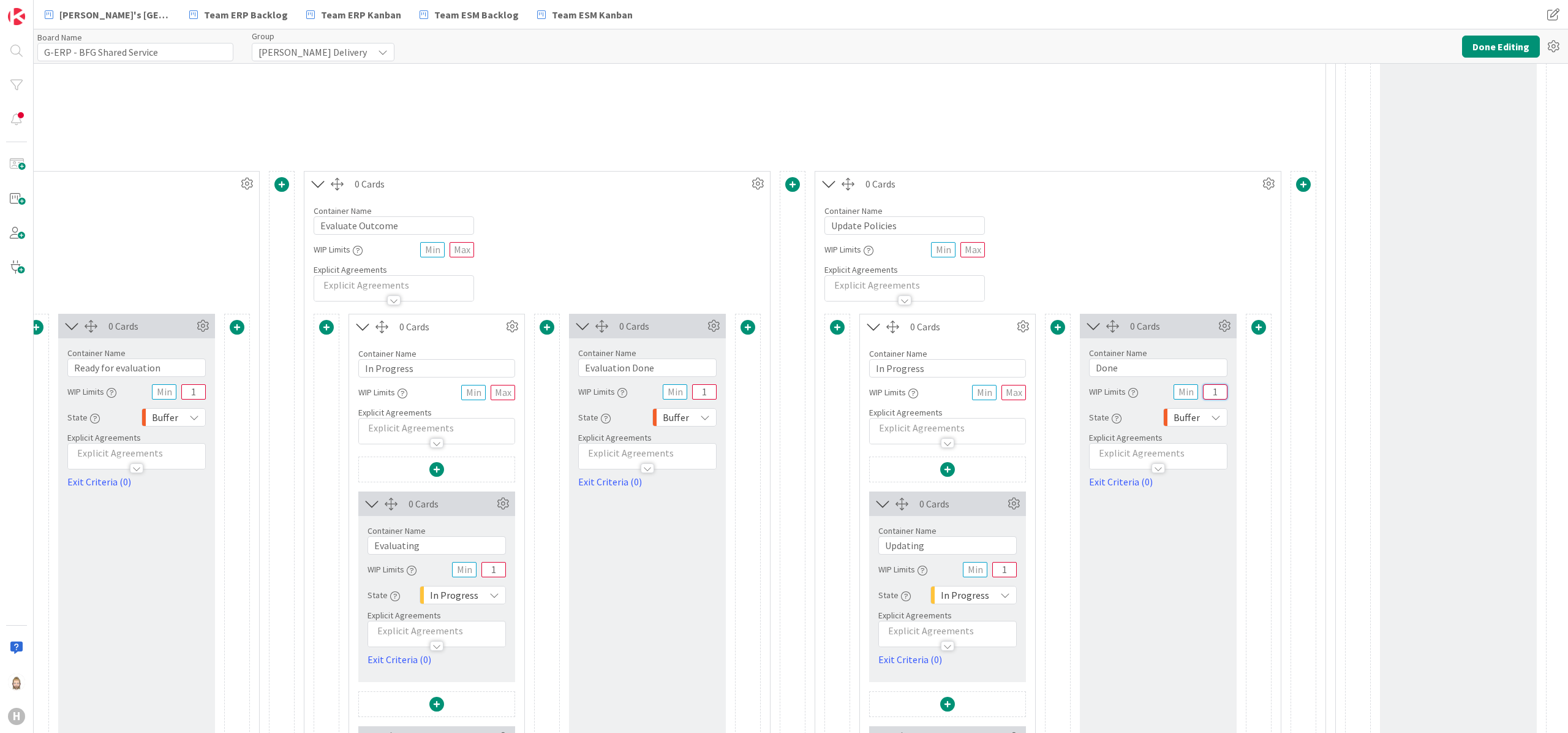
type input "1"
click at [1175, 375] on input "Done" at bounding box center [1159, 367] width 138 height 18
type input "Policies updated"
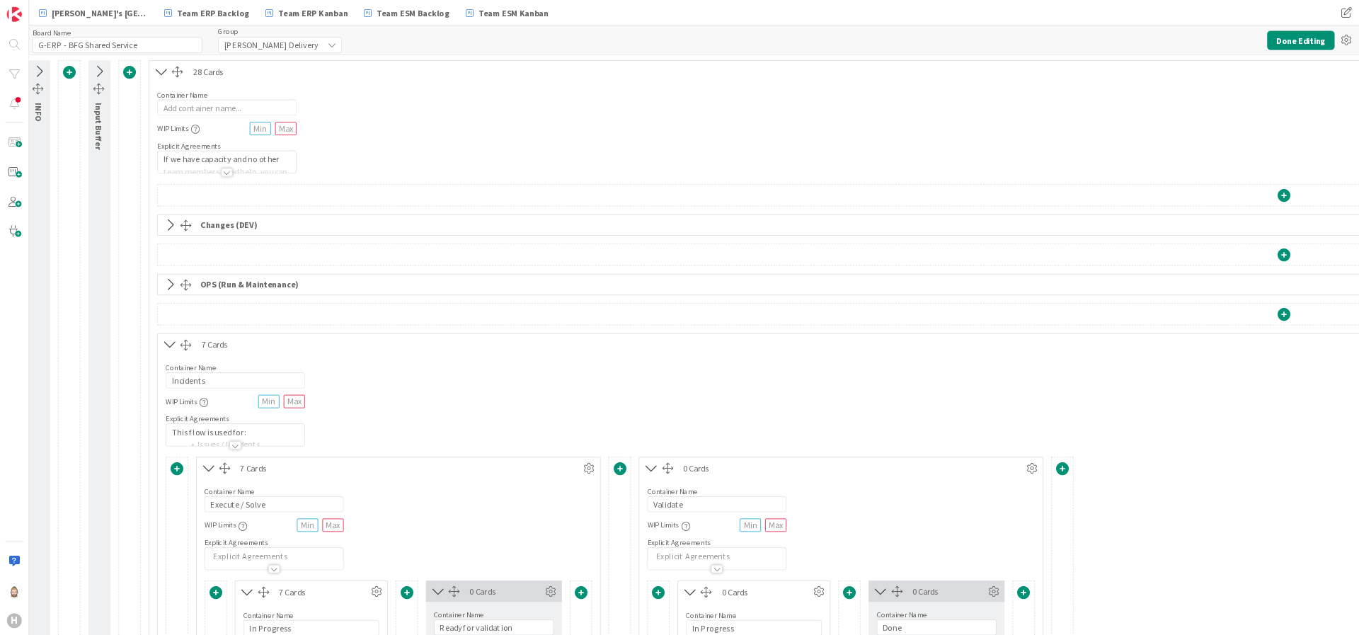
scroll to position [0, 0]
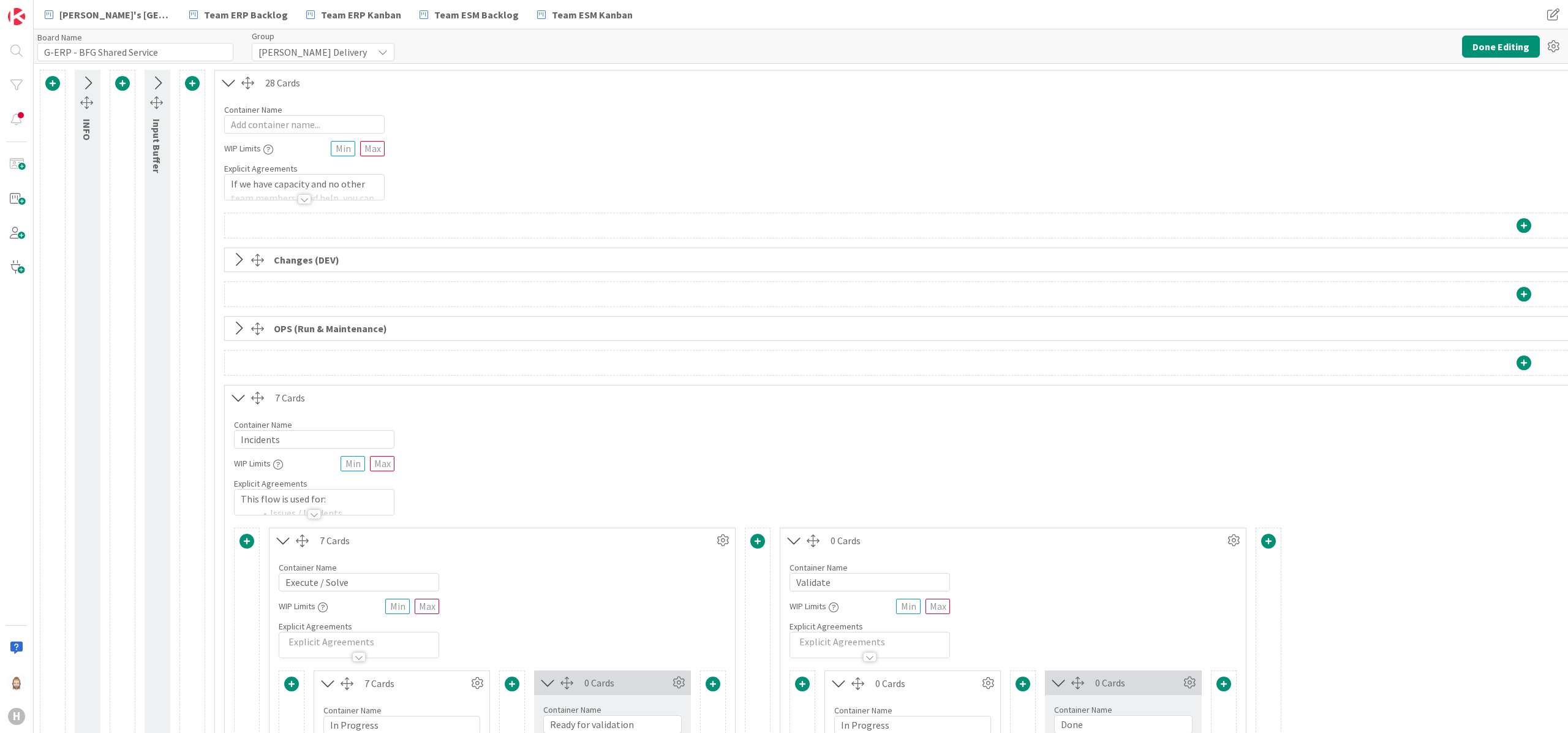
click at [160, 82] on icon at bounding box center [157, 83] width 20 height 16
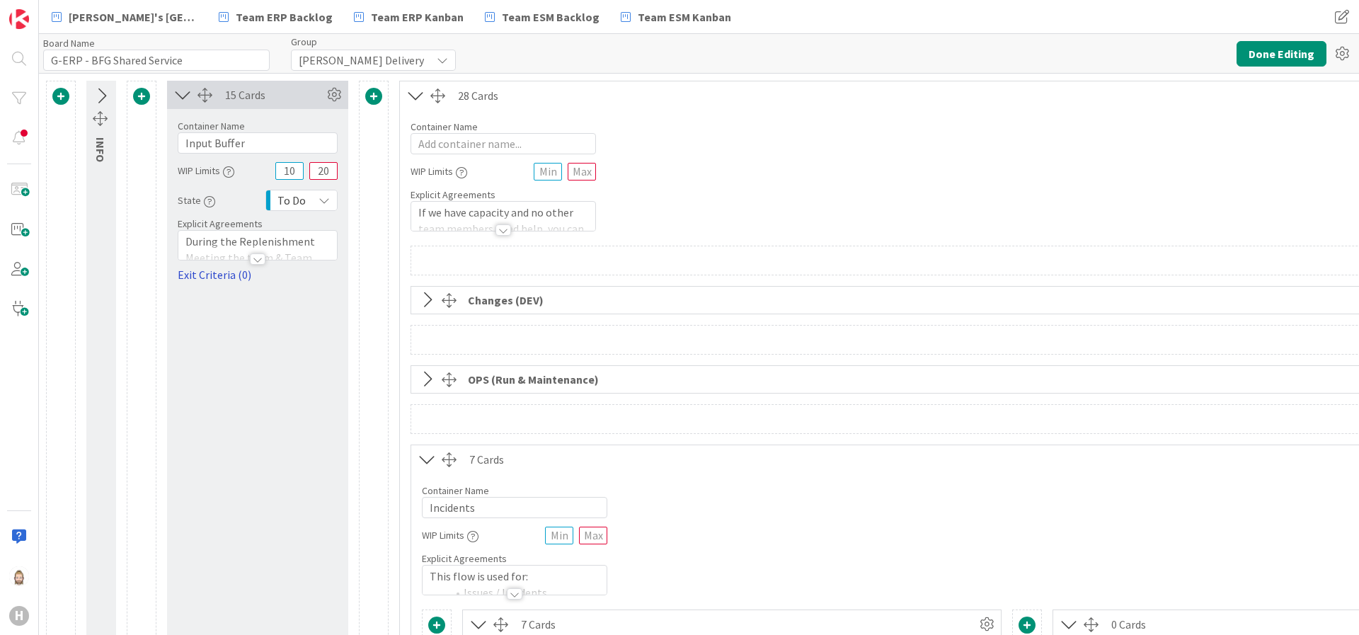
click at [231, 271] on link "Exit Criteria (0)" at bounding box center [258, 274] width 160 height 17
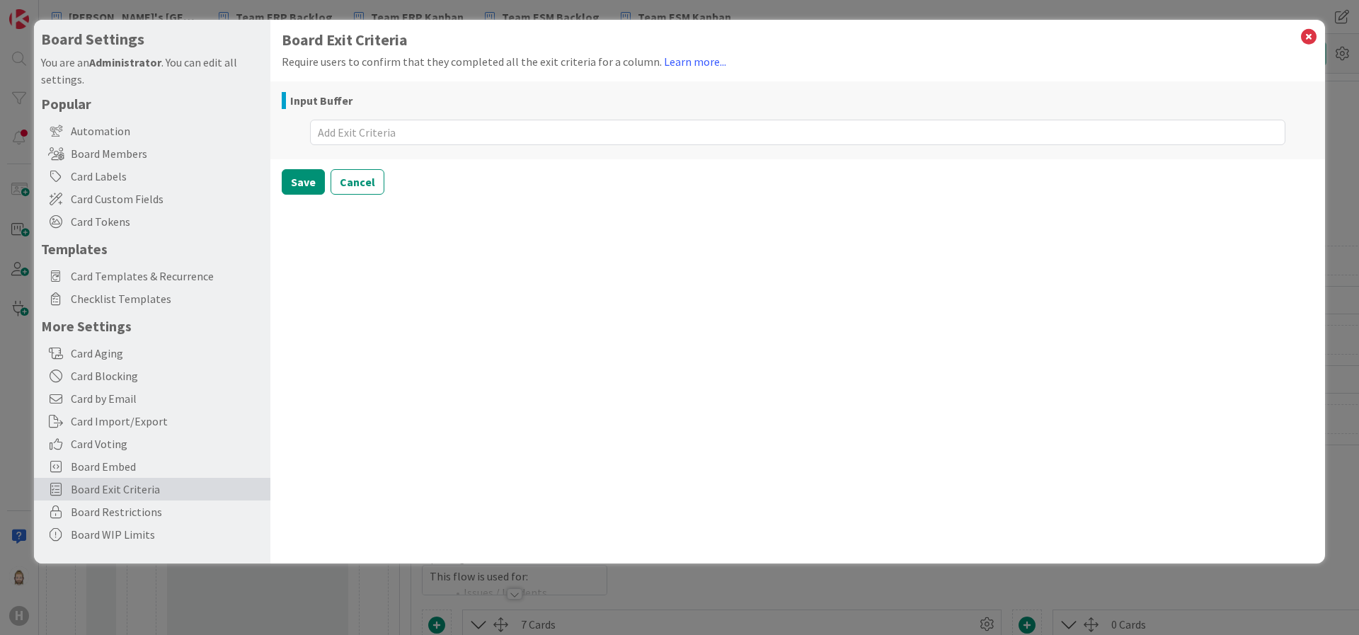
type textarea "Before you pick up new work: Can you help fix something?"
type textarea "x"
type textarea "Before you pick up new work: Can you help fix something?"
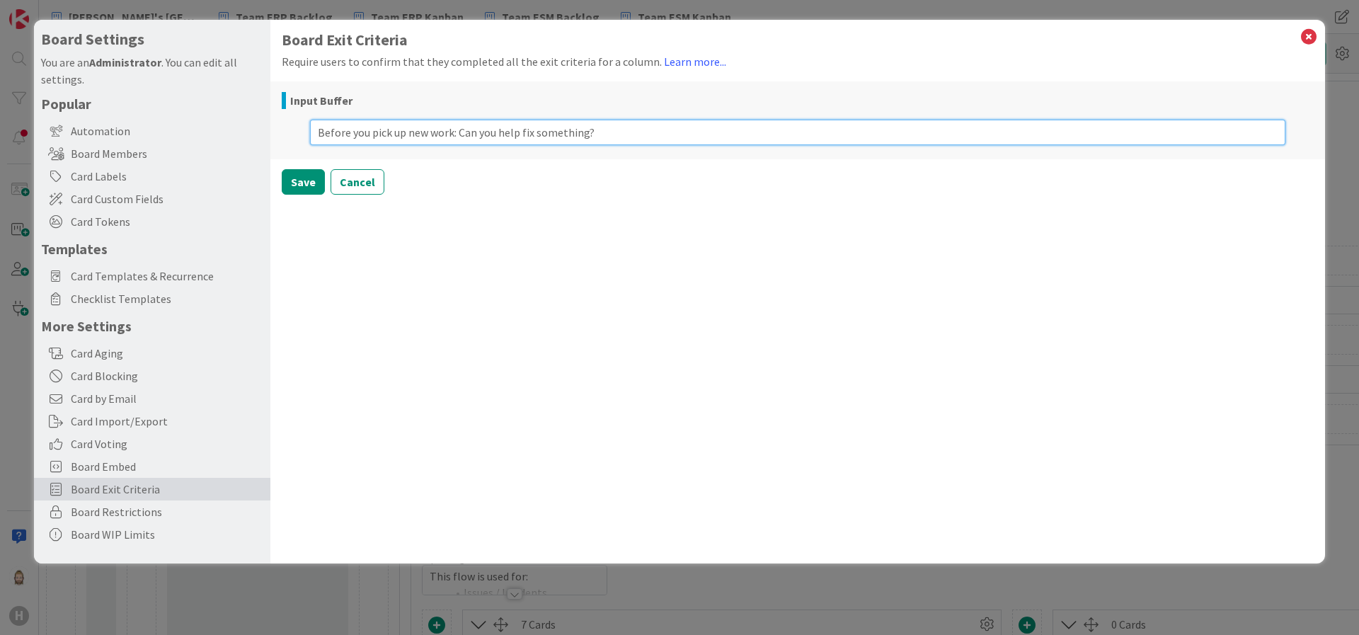
type textarea "x"
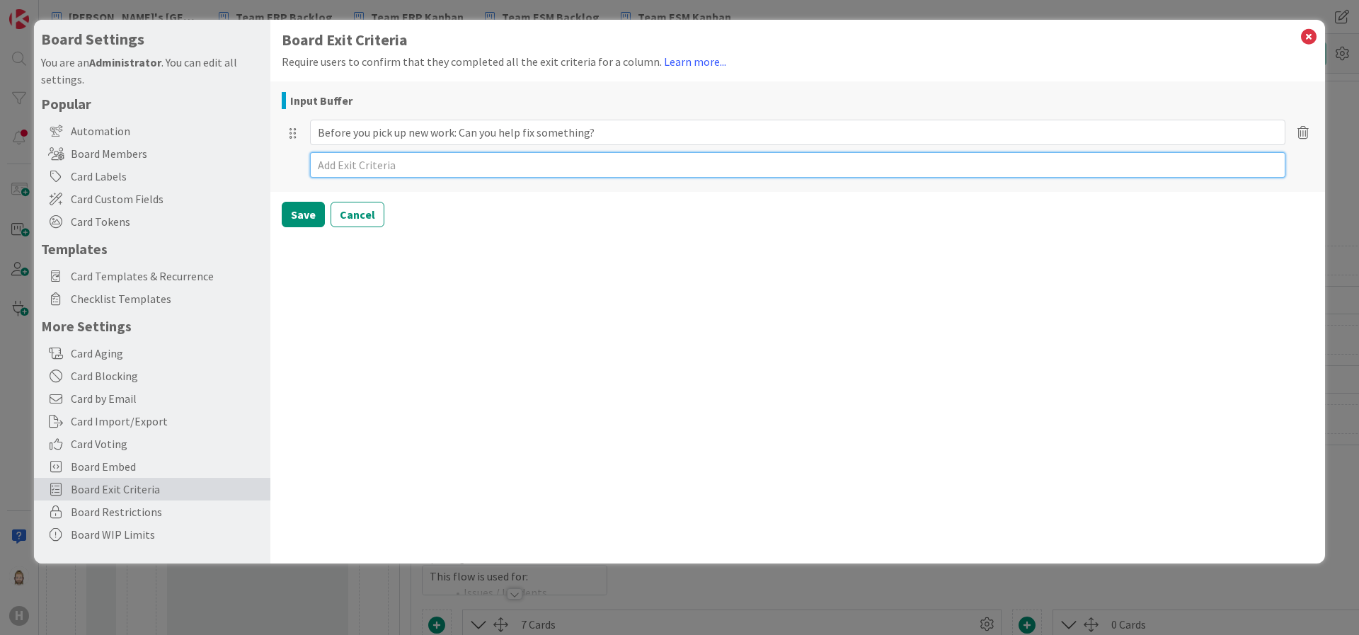
paste textarea "Before you pick up new work: Can you help to manage work that is waiting on ext…"
type textarea "Before you pick up new work: Can you help to manage work that is waiting on ext…"
type textarea "x"
type textarea "Before you pick up new work: Can you help to manage work that is waiting on ext…"
type textarea "x"
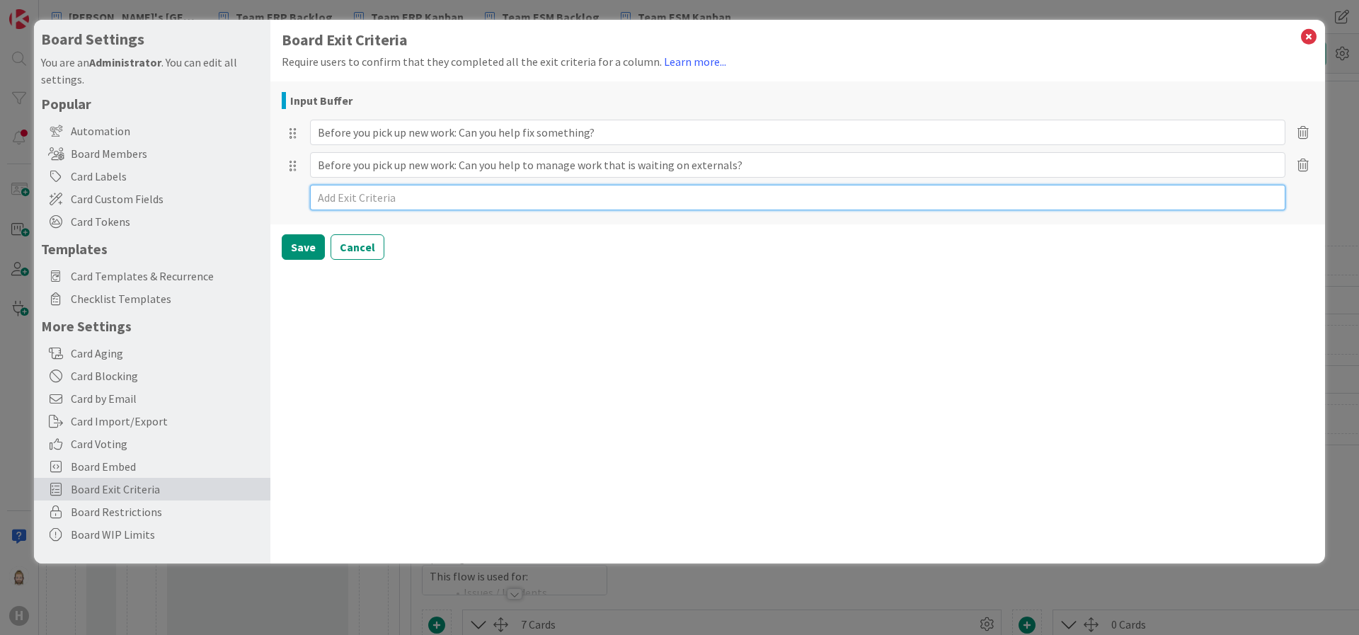
paste textarea "Before you pick up new work: Is there really nothing that you can do to help th…"
type textarea "Before you pick up new work: Is there really nothing that you can do to help th…"
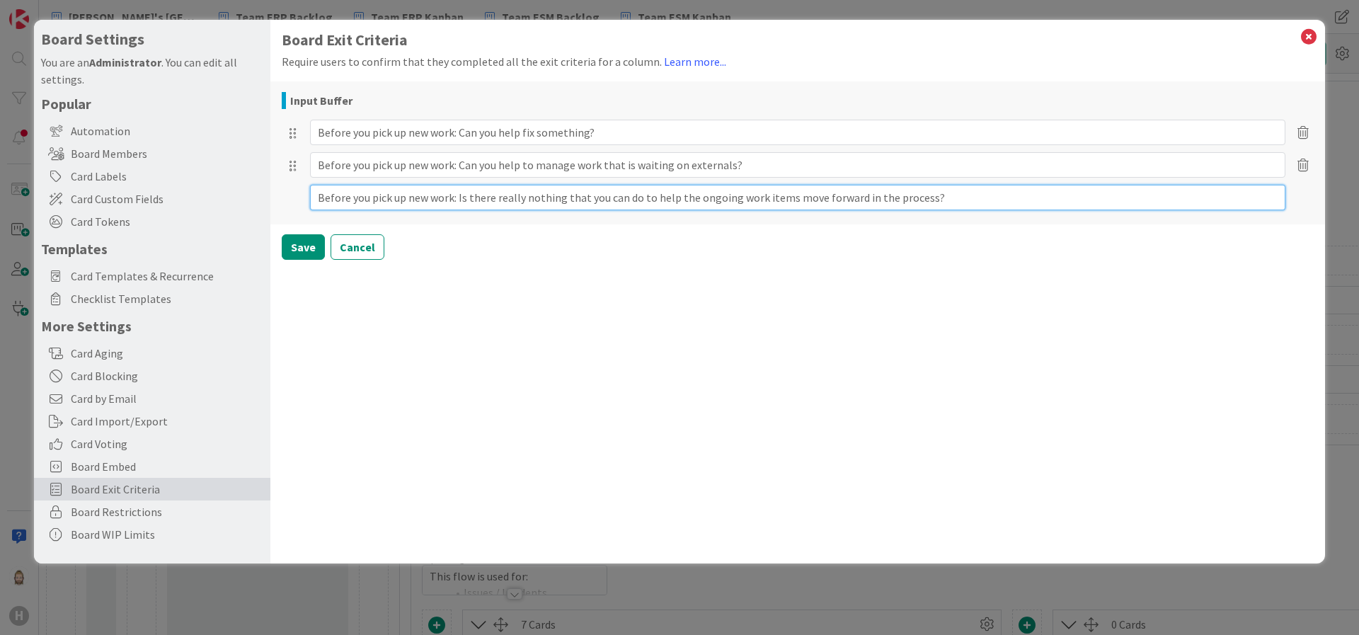
type textarea "x"
click at [308, 248] on button "Save" at bounding box center [303, 246] width 43 height 25
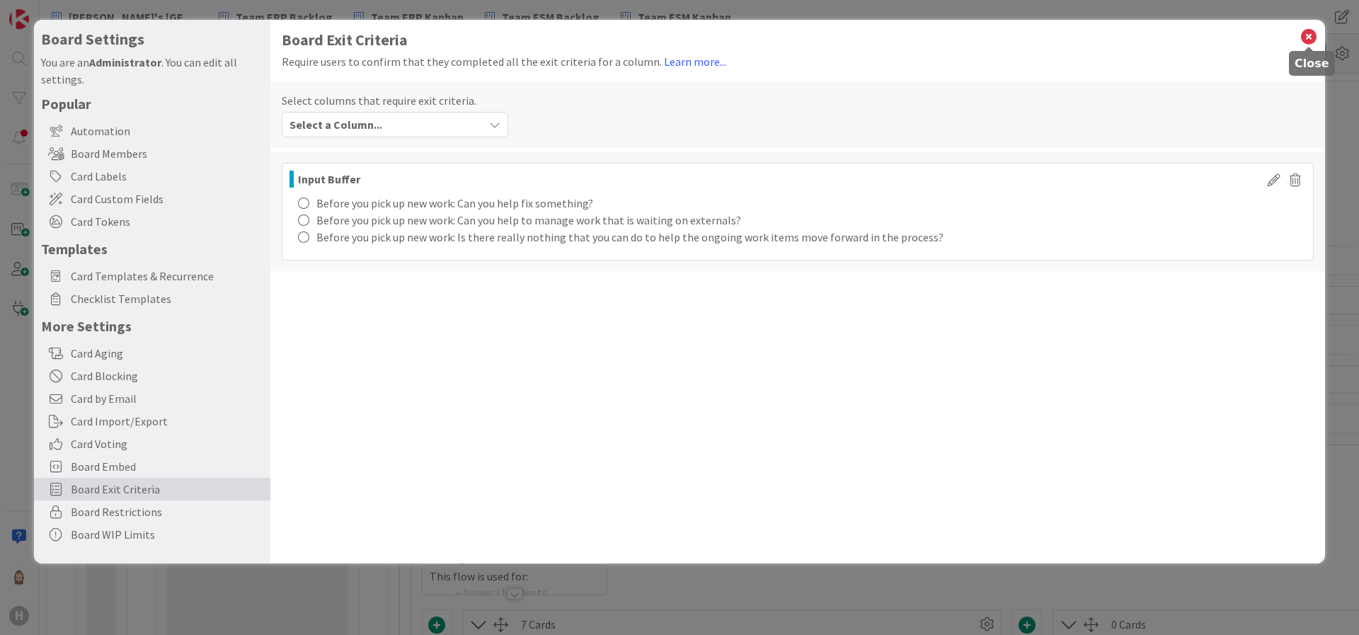
click at [1307, 35] on icon at bounding box center [1309, 37] width 18 height 20
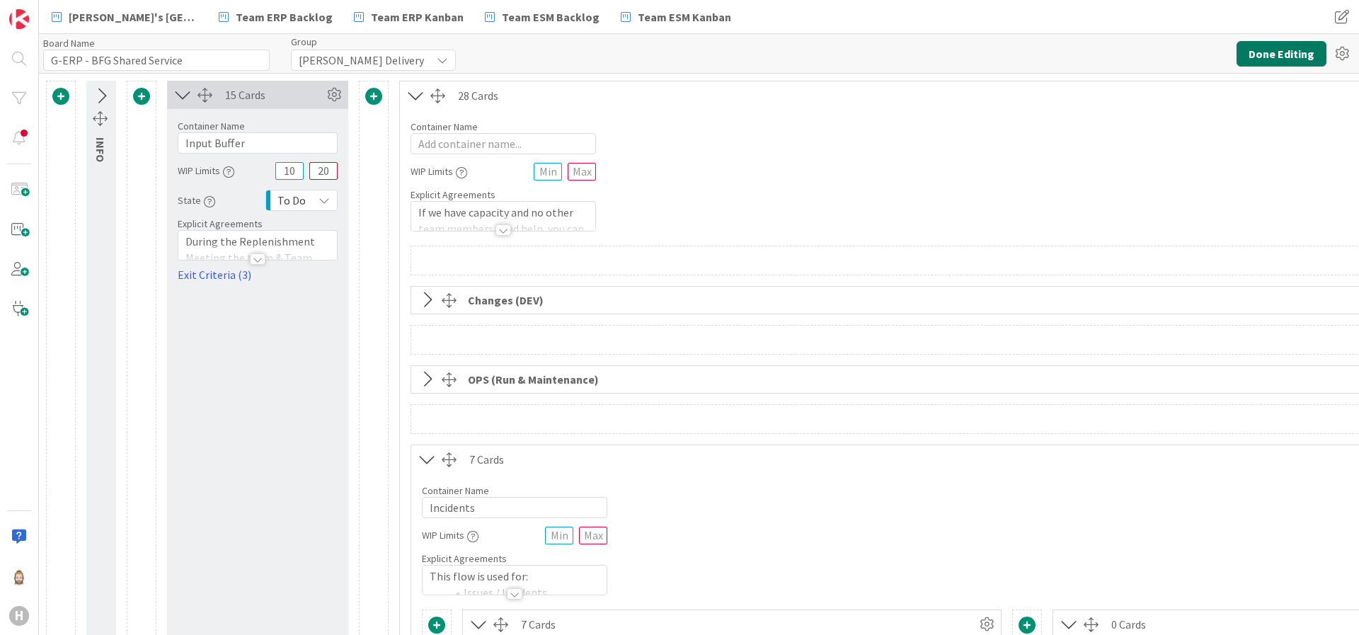
click at [1265, 55] on button "Done Editing" at bounding box center [1282, 53] width 90 height 25
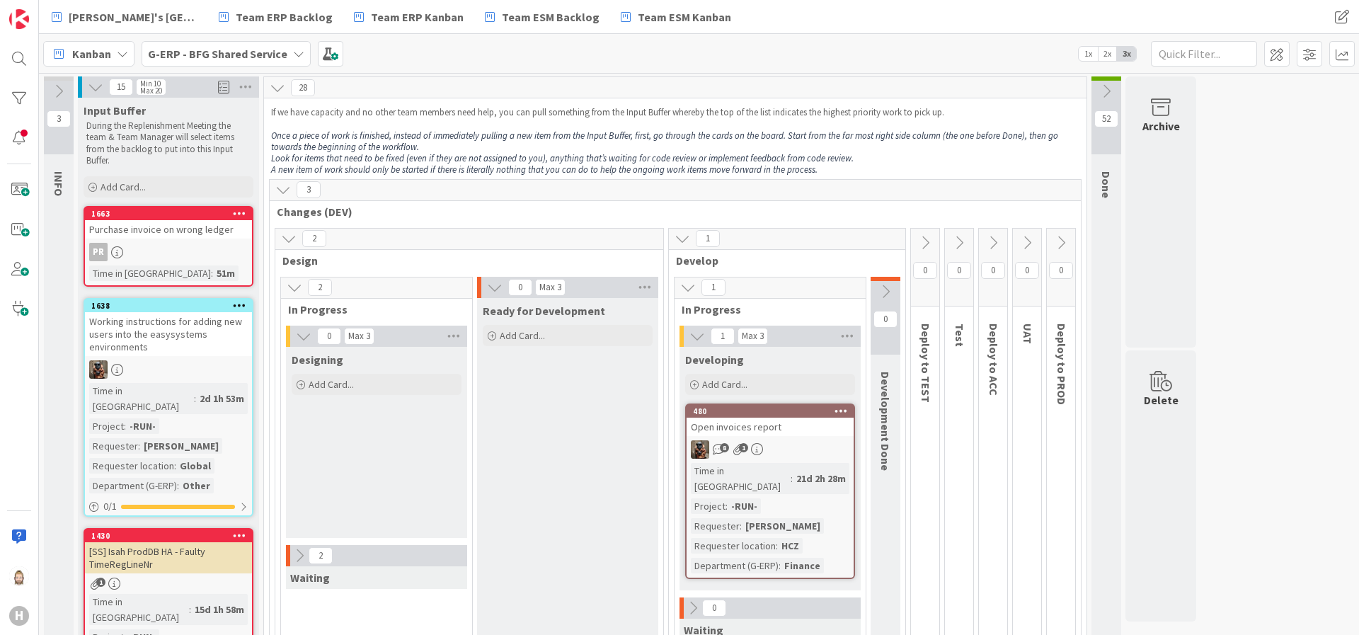
click at [285, 188] on icon at bounding box center [283, 190] width 16 height 16
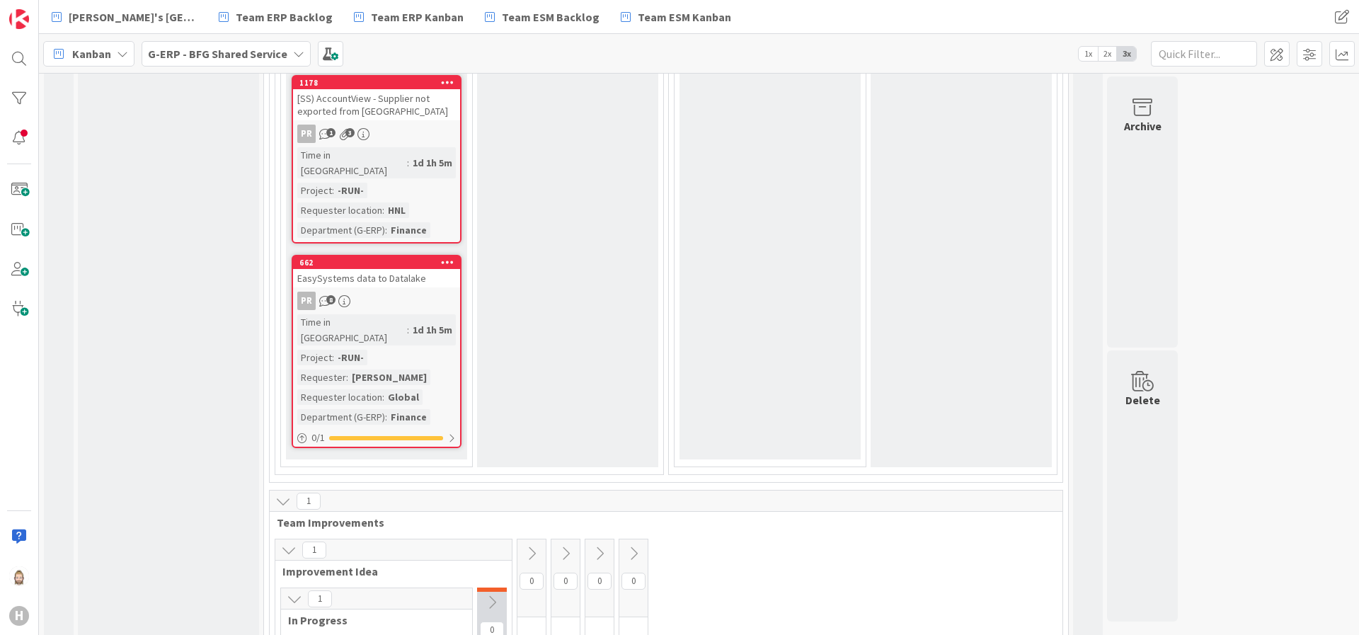
scroll to position [5006, 0]
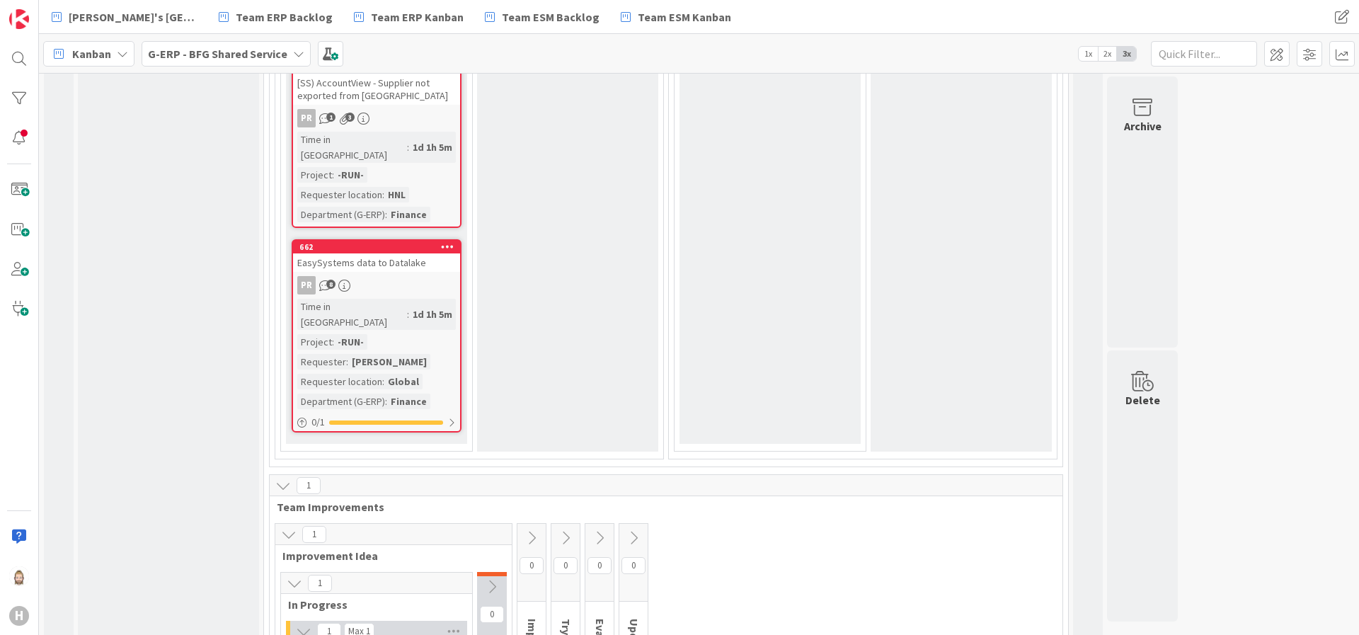
click at [534, 530] on icon at bounding box center [532, 538] width 16 height 16
click at [497, 579] on icon at bounding box center [492, 587] width 16 height 16
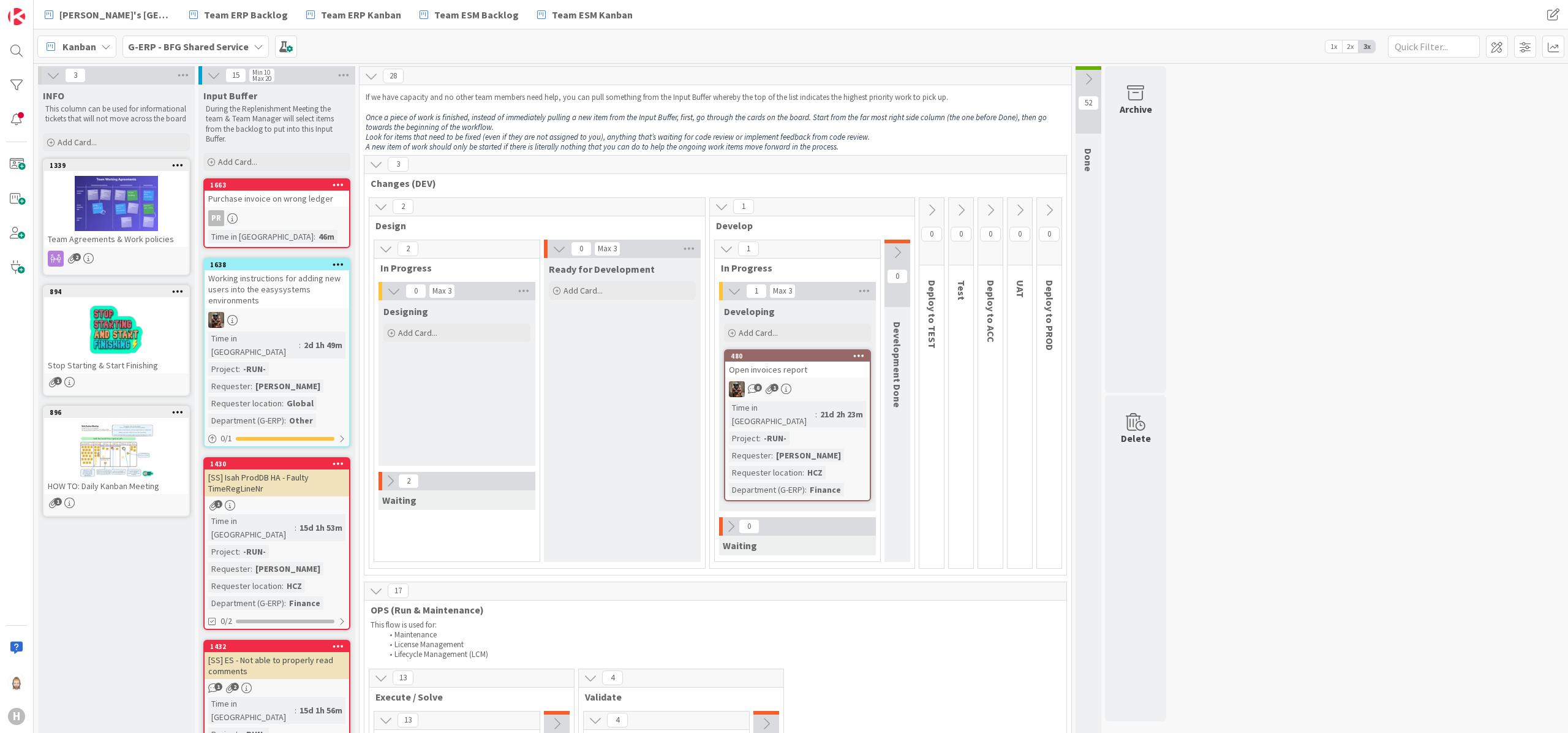
click at [228, 48] on b "G-ERP - BFG Shared Service" at bounding box center [188, 47] width 120 height 12
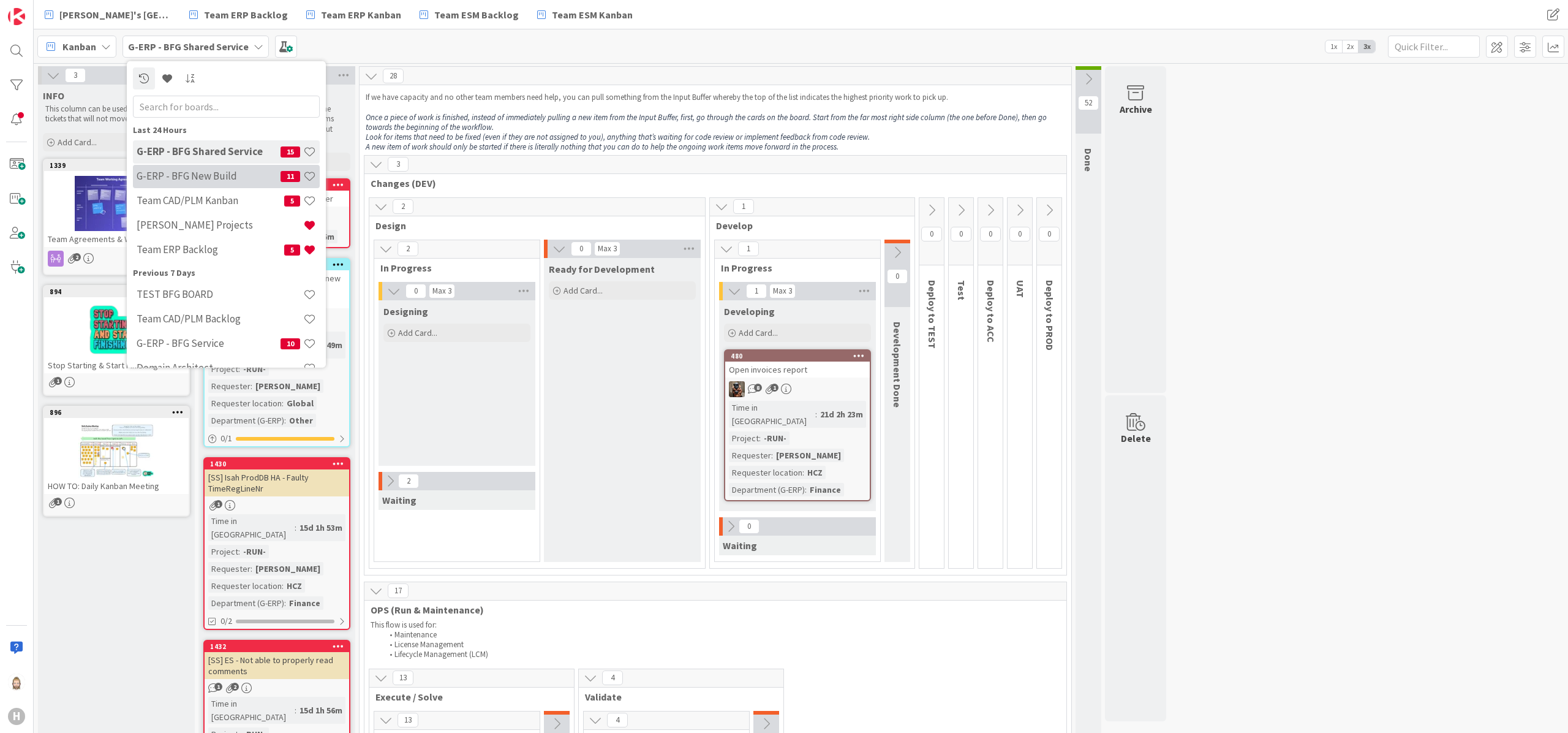
click at [233, 168] on div "G-ERP - BFG New Build 11" at bounding box center [227, 176] width 187 height 23
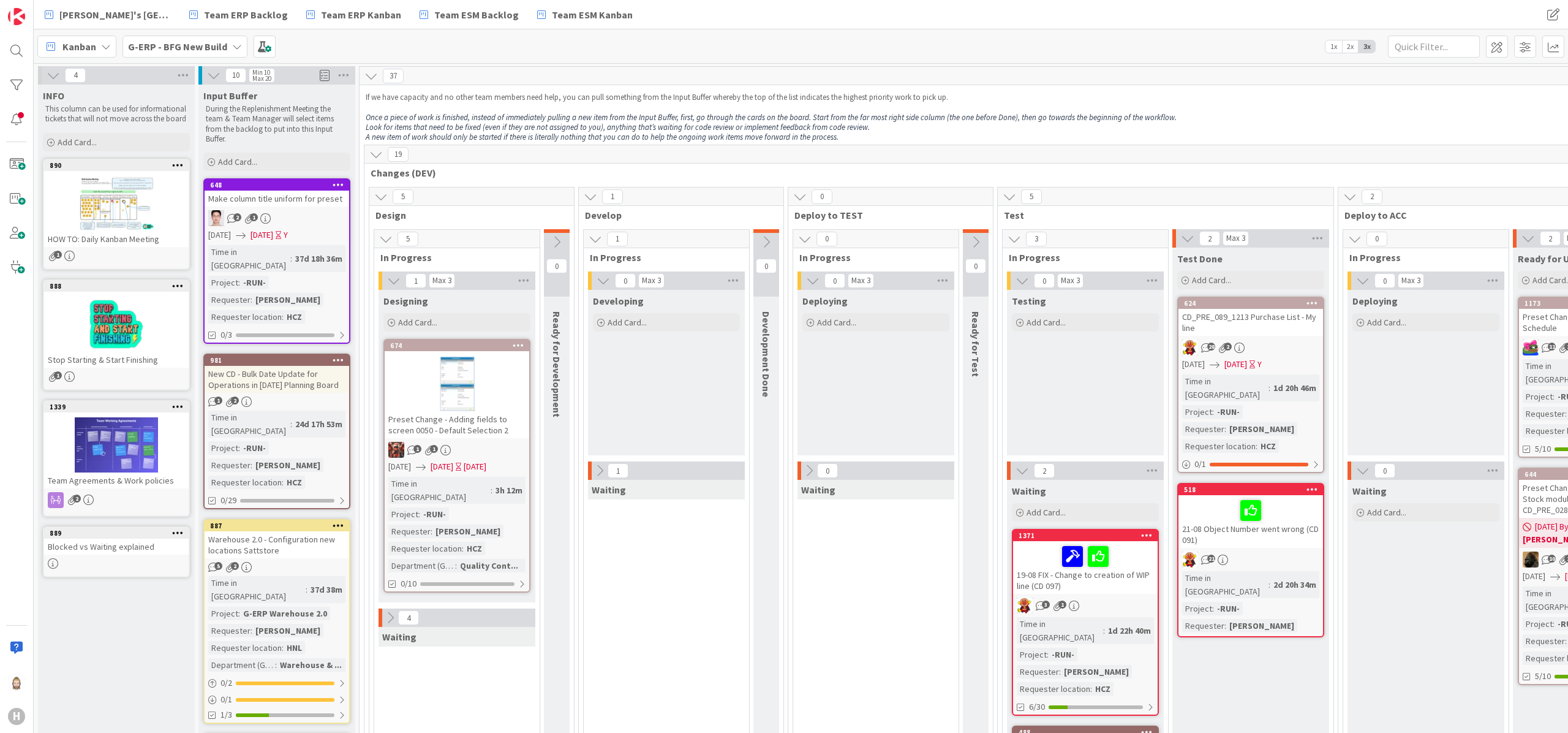
click at [57, 74] on icon at bounding box center [54, 75] width 14 height 14
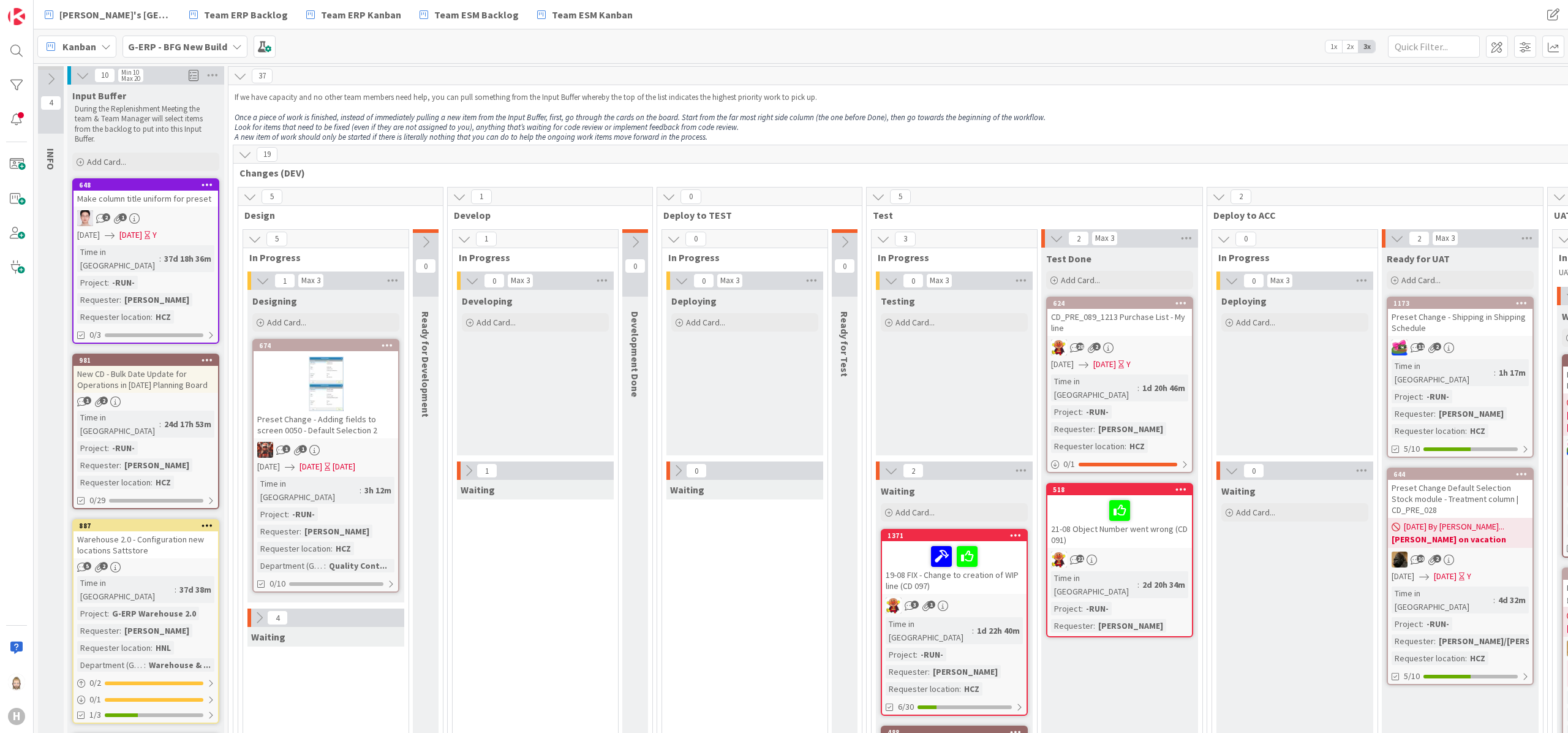
click at [82, 74] on icon at bounding box center [83, 75] width 14 height 14
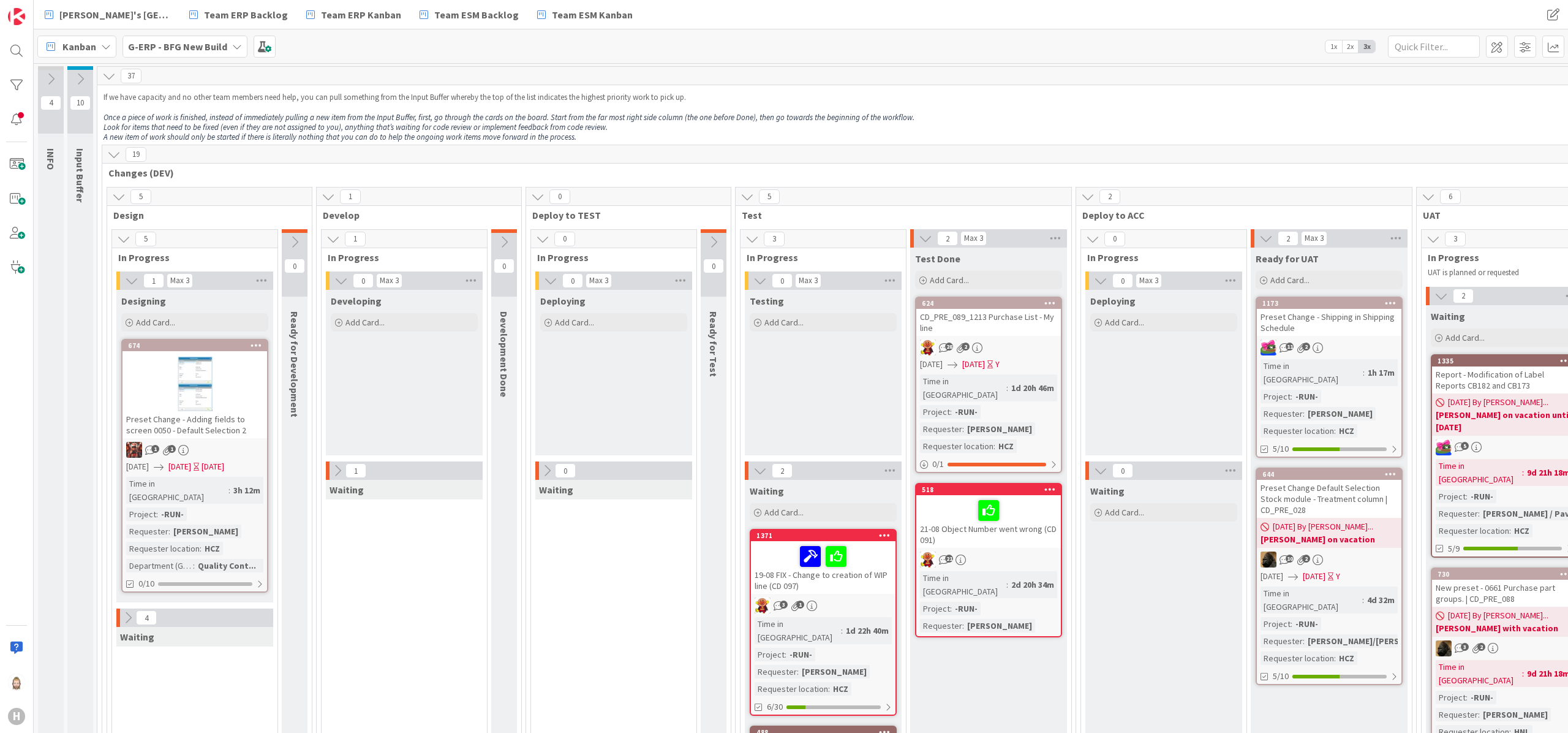
click at [119, 151] on icon at bounding box center [114, 155] width 14 height 14
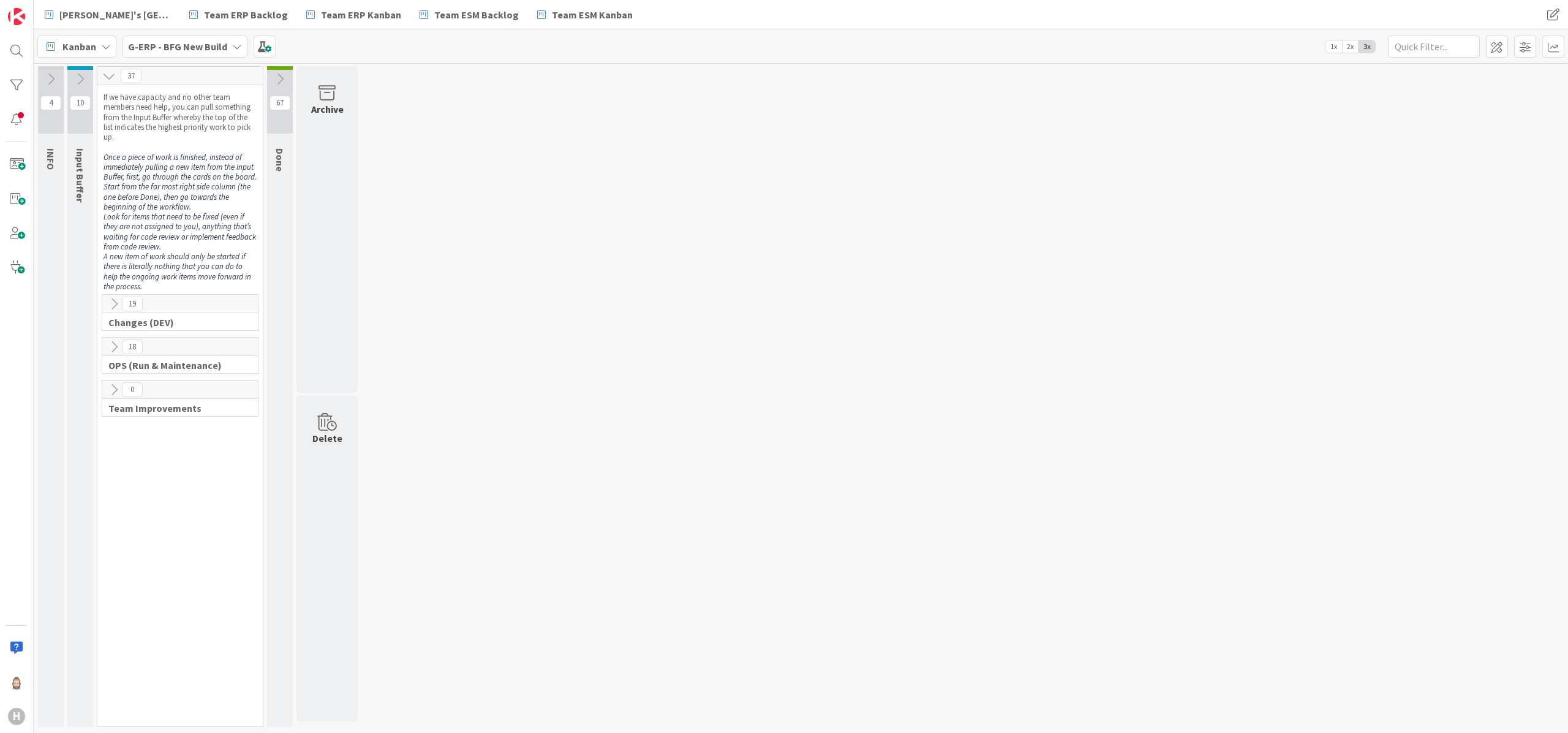
click at [113, 343] on icon at bounding box center [114, 347] width 14 height 14
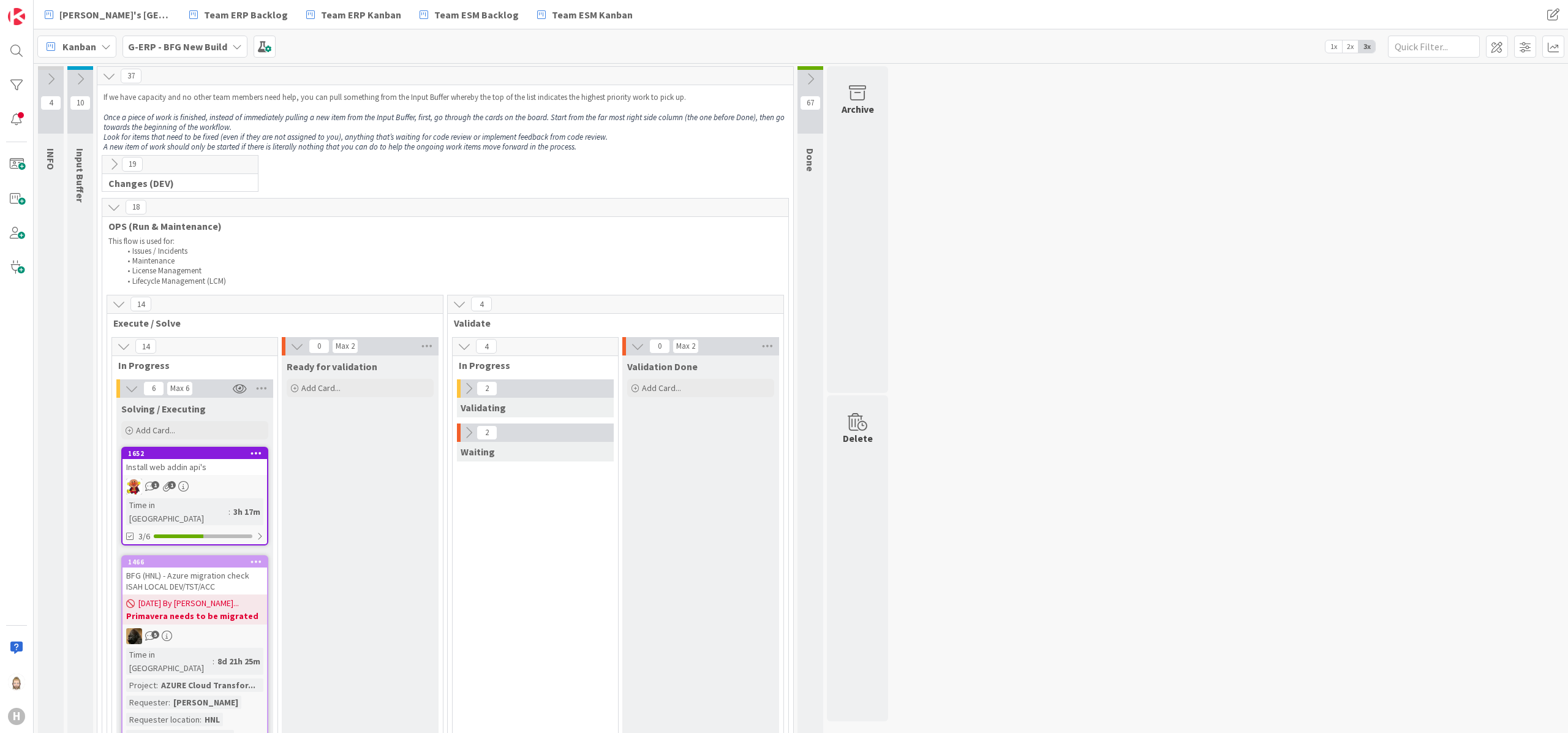
click at [81, 80] on icon at bounding box center [80, 80] width 14 height 14
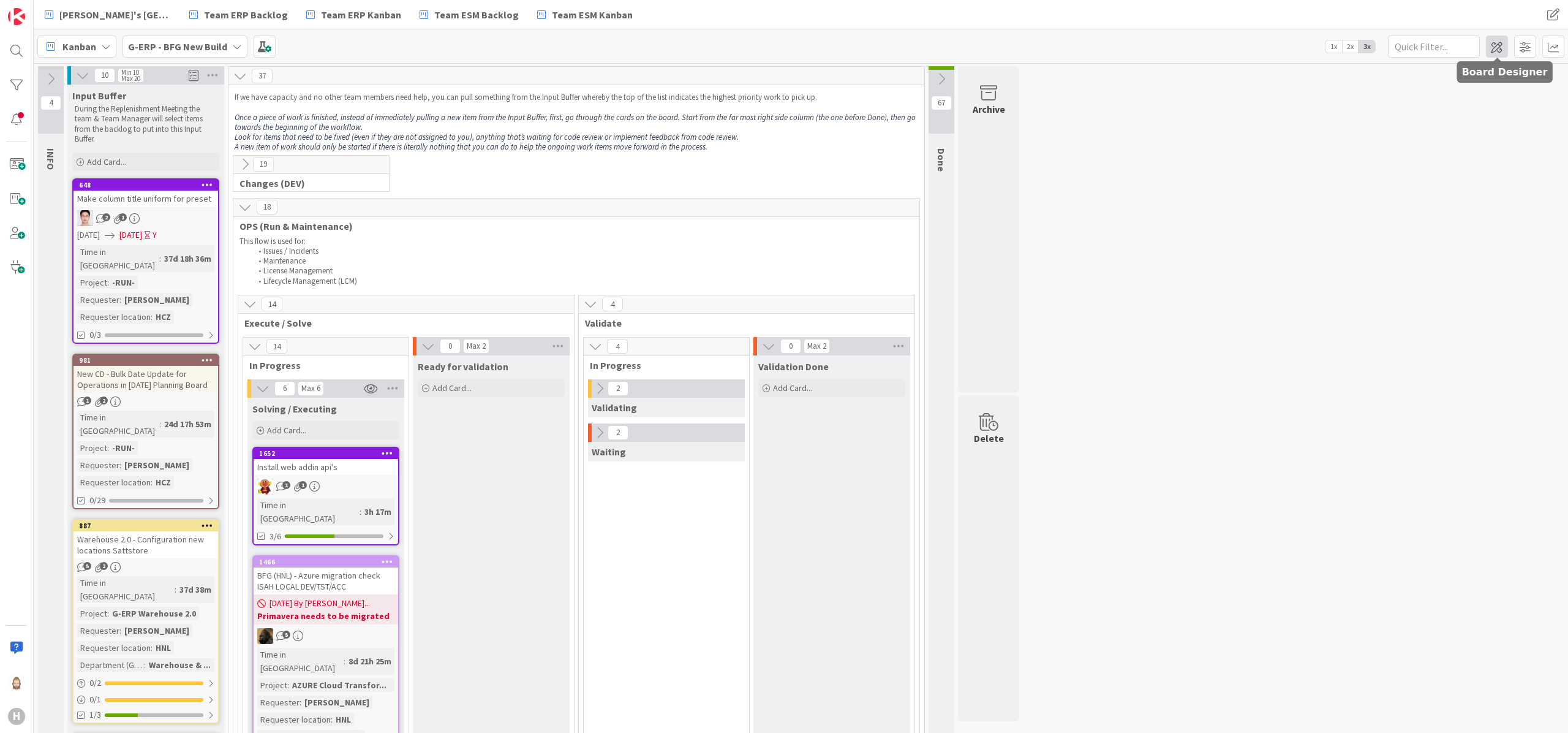
click at [1496, 43] on span at bounding box center [1496, 46] width 22 height 22
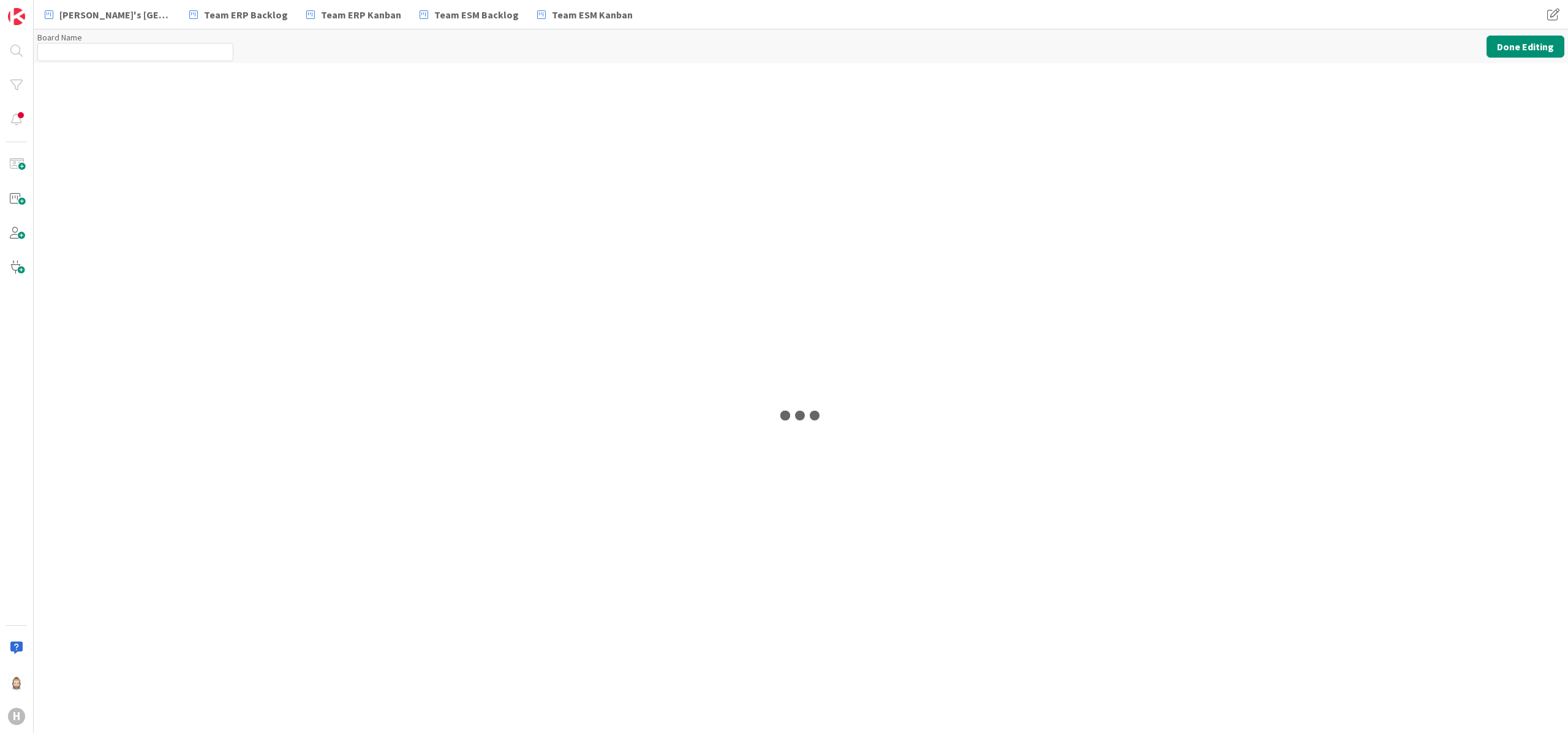
type input "G-ERP - BFG New Build"
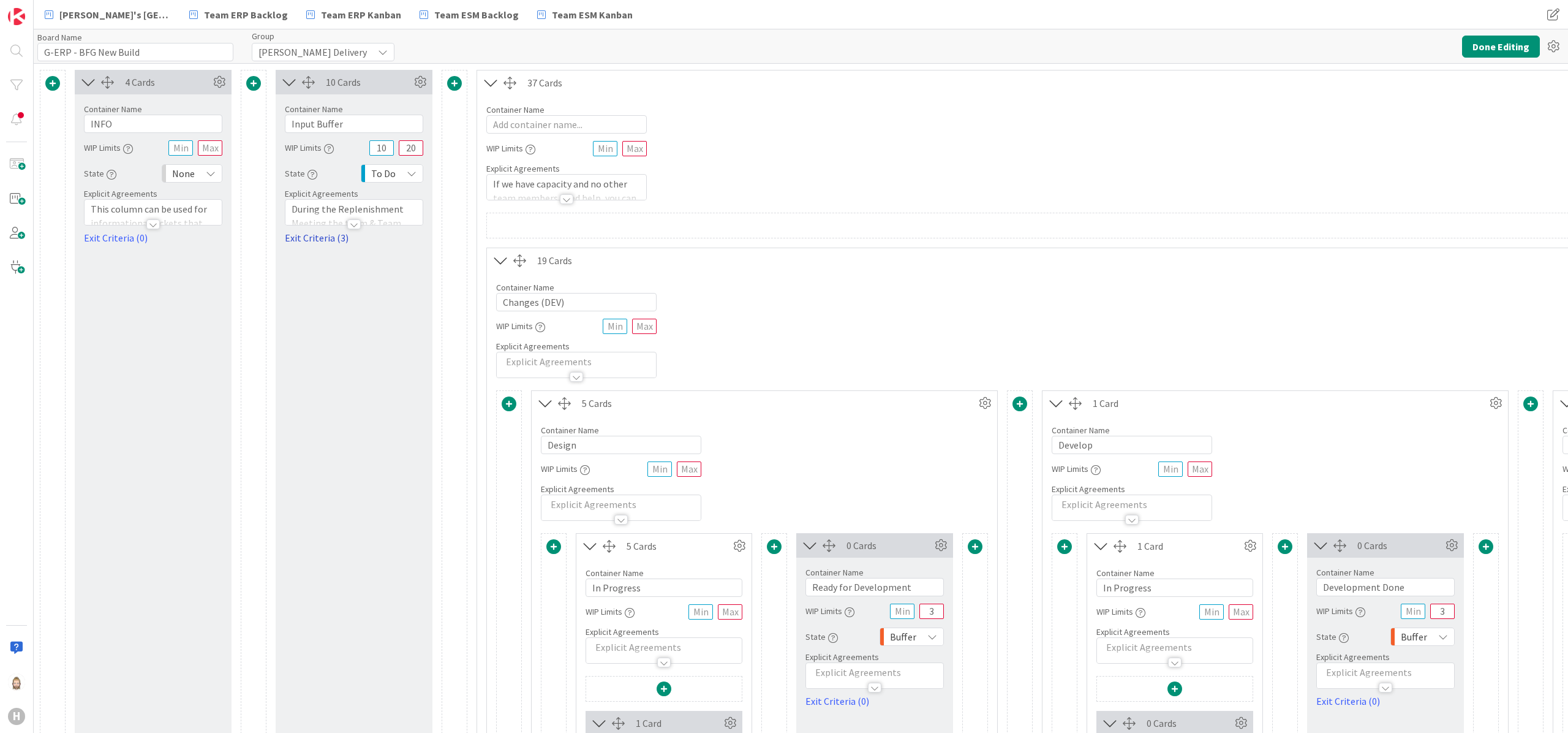
click at [329, 240] on link "Exit Criteria (3)" at bounding box center [354, 237] width 138 height 15
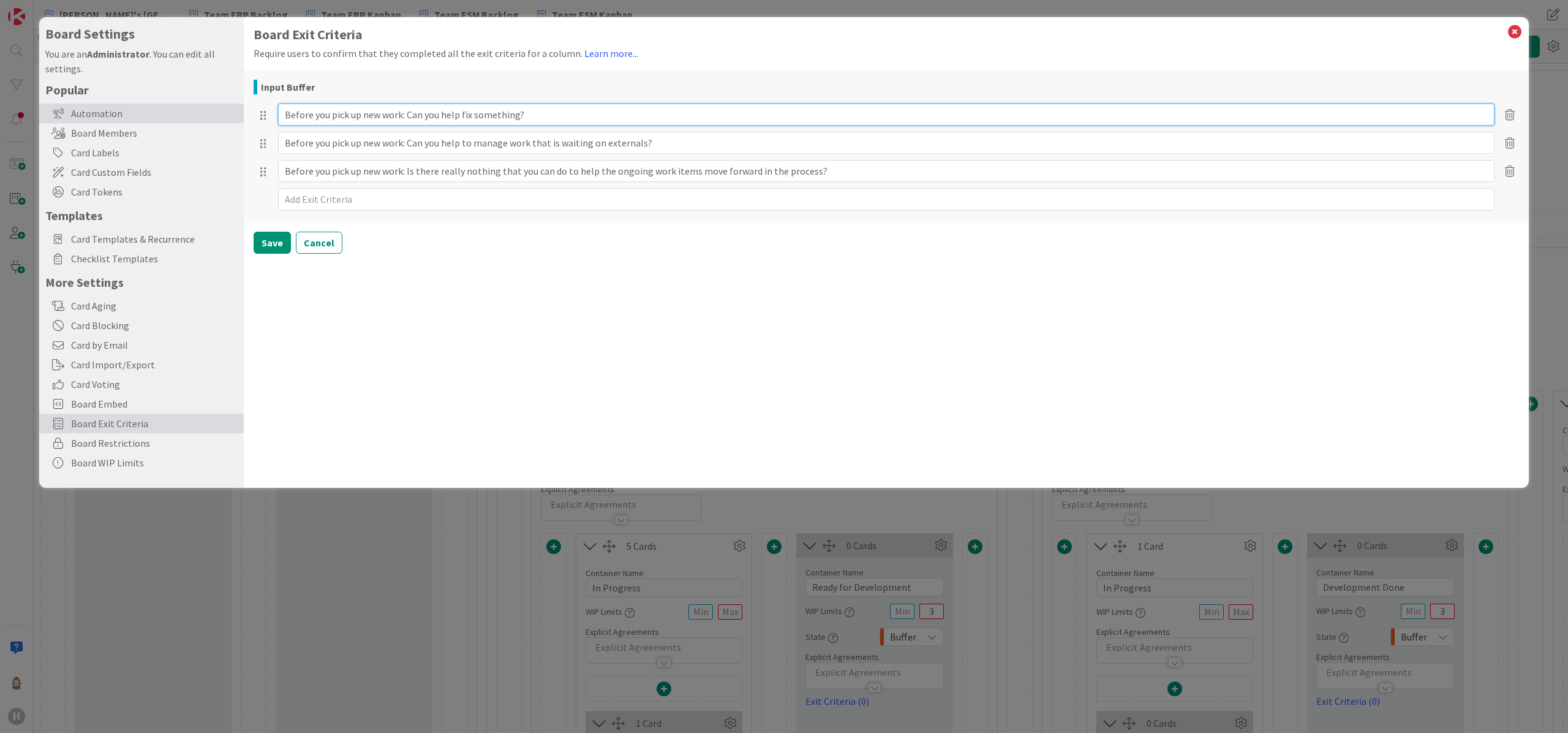
drag, startPoint x: 560, startPoint y: 114, endPoint x: 142, endPoint y: 117, distance: 418.0
click at [142, 117] on div "Board Settings You are an Administrator . You can edit all settings. Popular Au…" at bounding box center [784, 253] width 1490 height 471
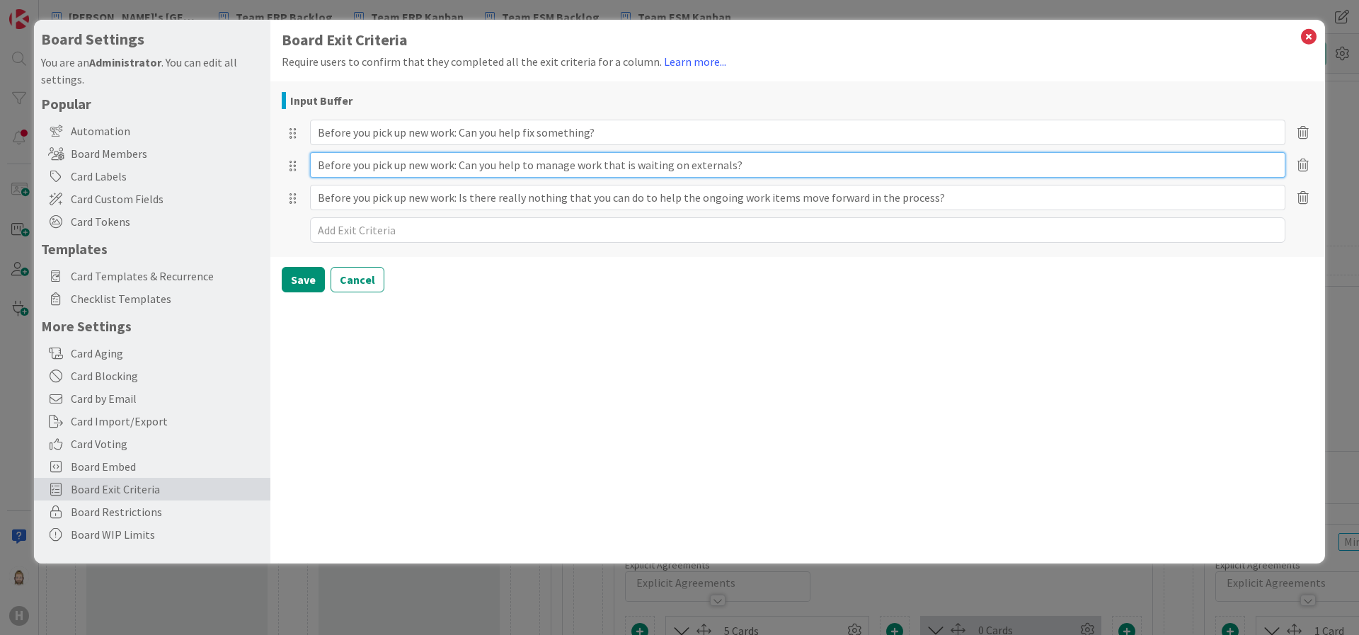
drag, startPoint x: 769, startPoint y: 169, endPoint x: 740, endPoint y: 168, distance: 28.4
click at [740, 168] on input "Before you pick up new work: Can you help to manage work that is waiting on ext…" at bounding box center [797, 164] width 975 height 25
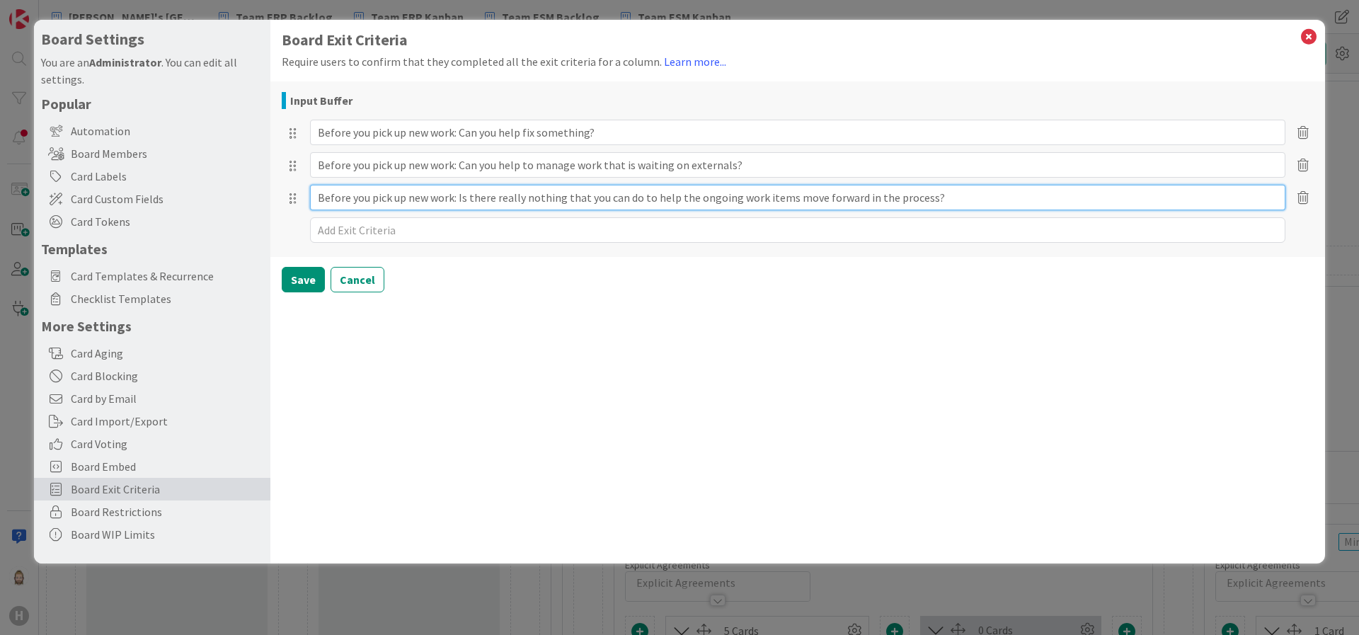
click at [716, 202] on input "Before you pick up new work: Is there really nothing that you can do to help th…" at bounding box center [797, 197] width 975 height 25
type textarea "x"
click at [1305, 35] on icon at bounding box center [1309, 37] width 18 height 20
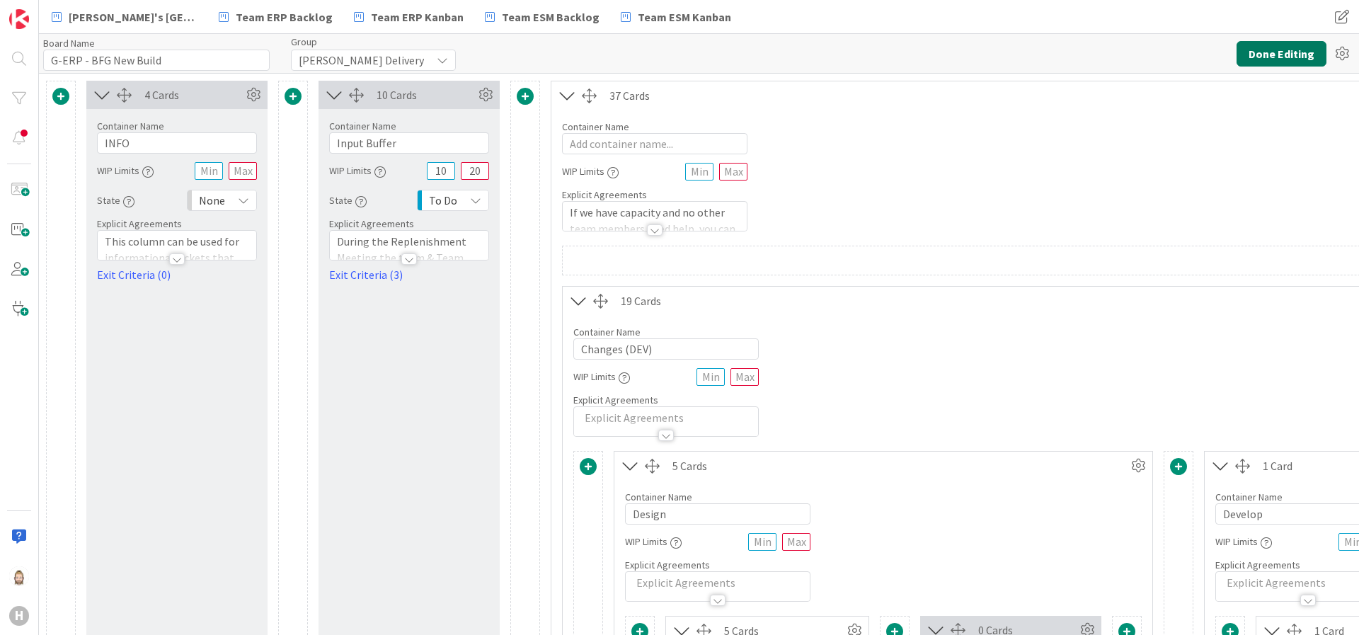
click at [1314, 55] on button "Done Editing" at bounding box center [1282, 53] width 90 height 25
